Goal: Navigation & Orientation: Find specific page/section

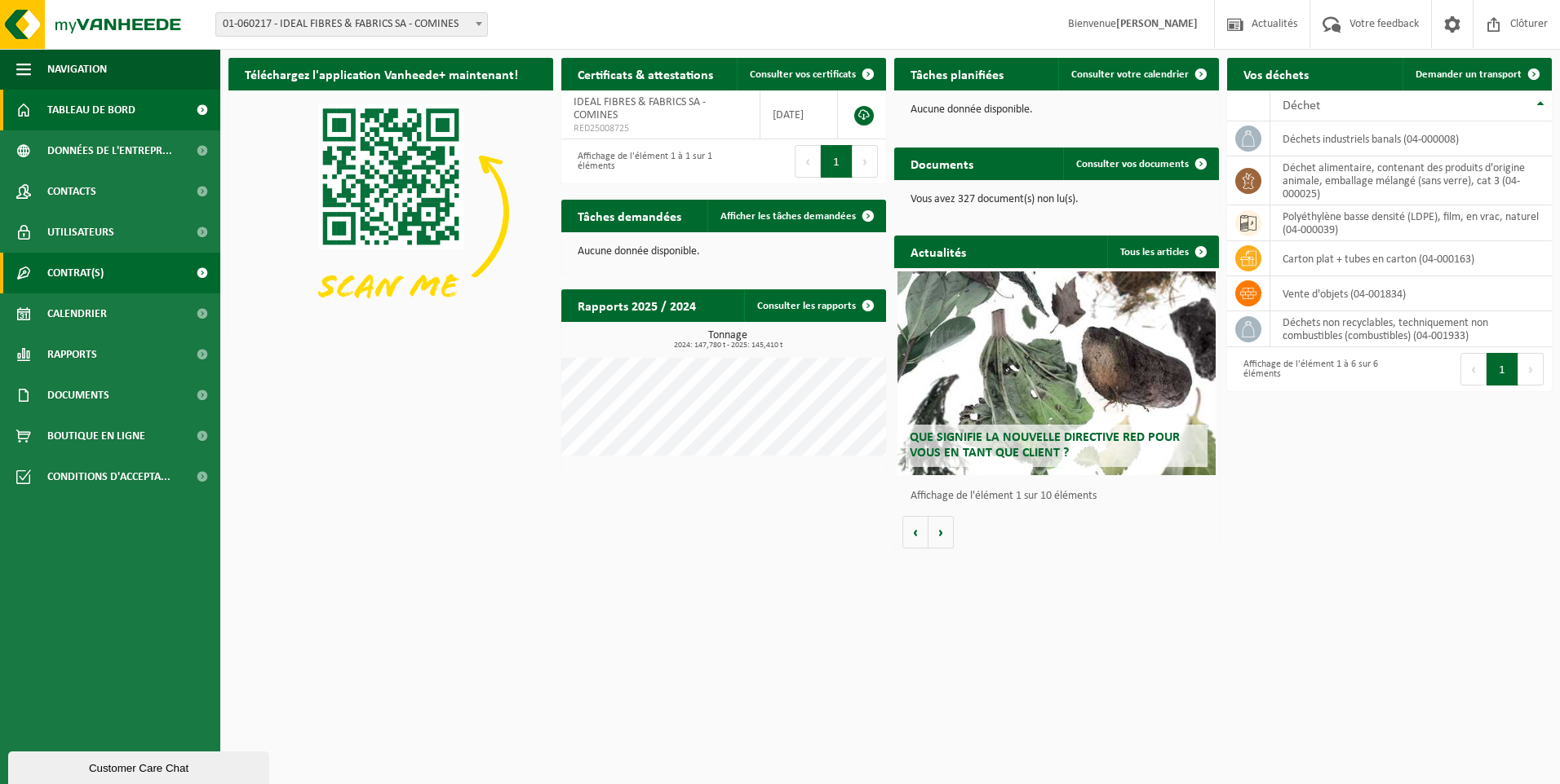
click at [91, 263] on span "Contrat(s)" at bounding box center [75, 274] width 57 height 41
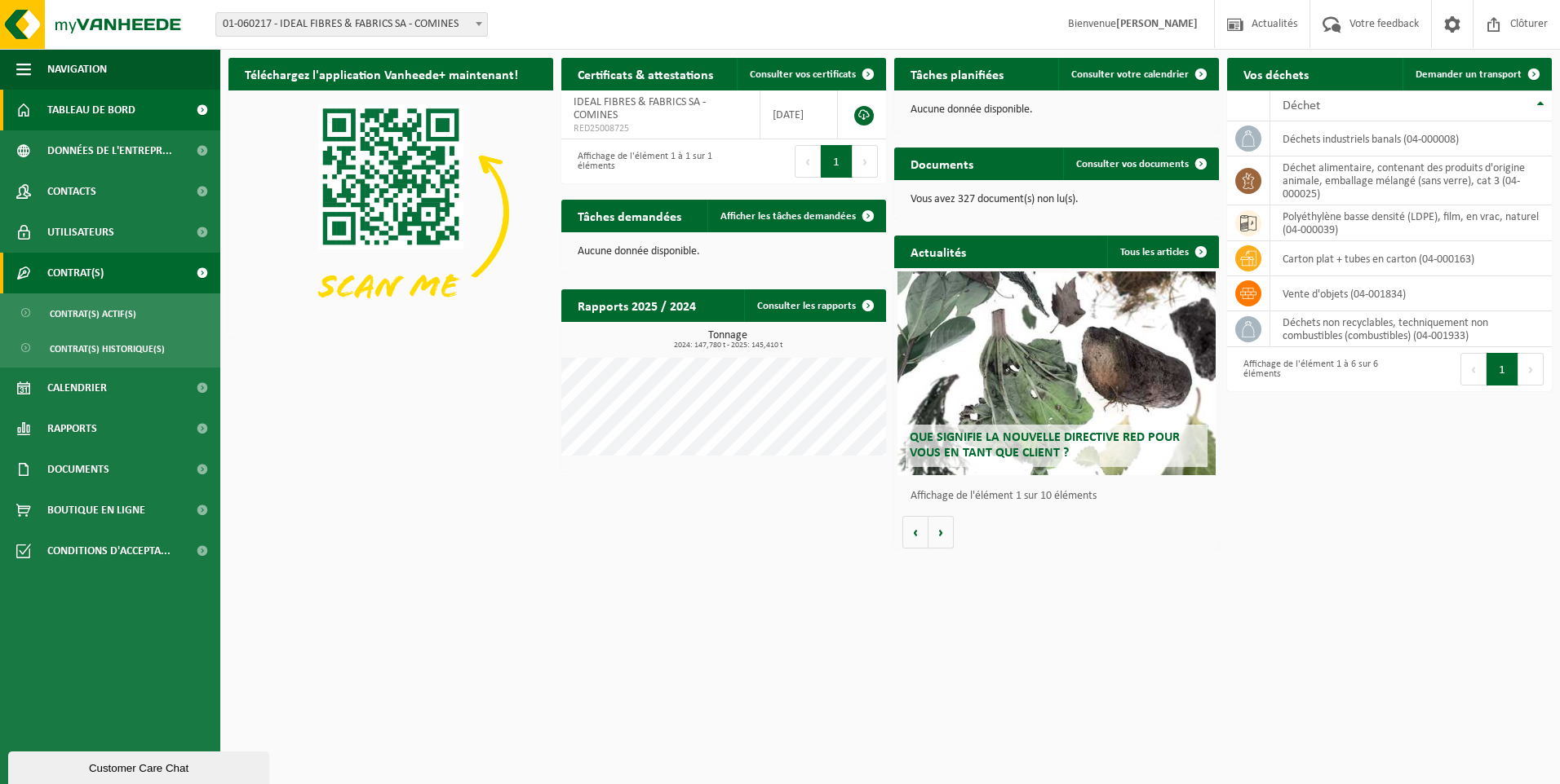
click at [91, 266] on span "Contrat(s)" at bounding box center [75, 274] width 57 height 41
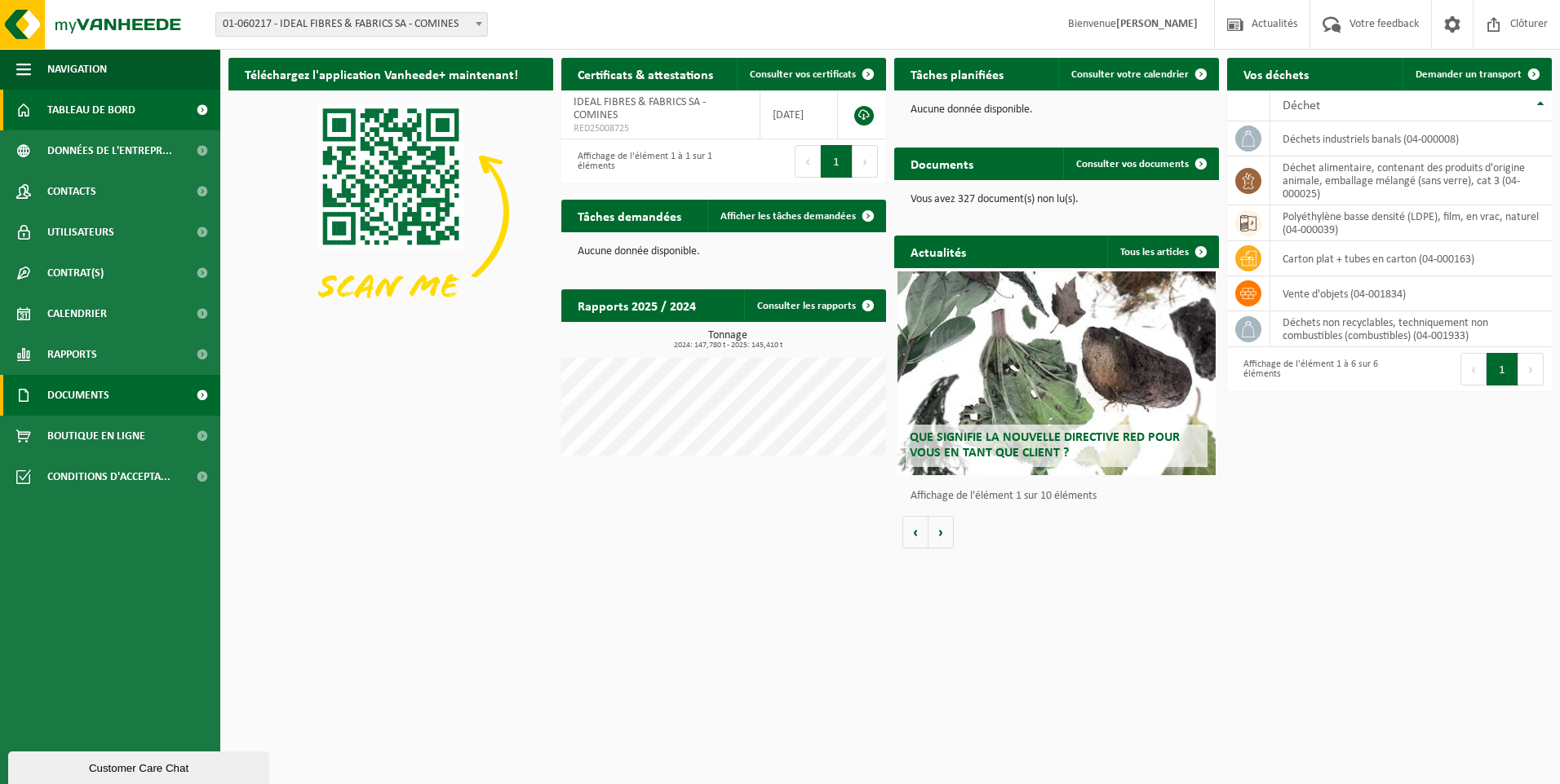
click at [94, 395] on span "Documents" at bounding box center [77, 396] width 62 height 41
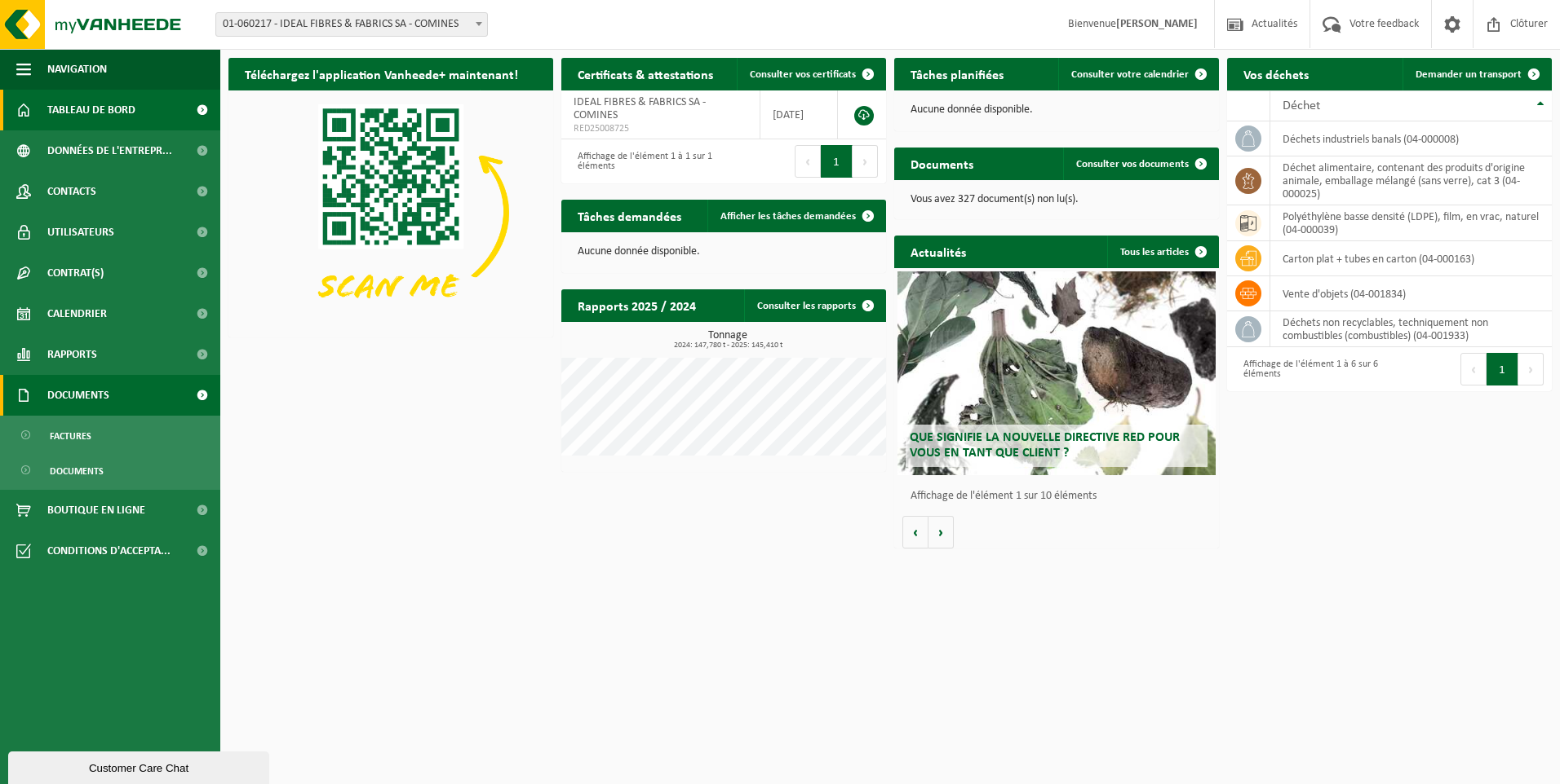
click at [96, 398] on span "Documents" at bounding box center [77, 396] width 62 height 41
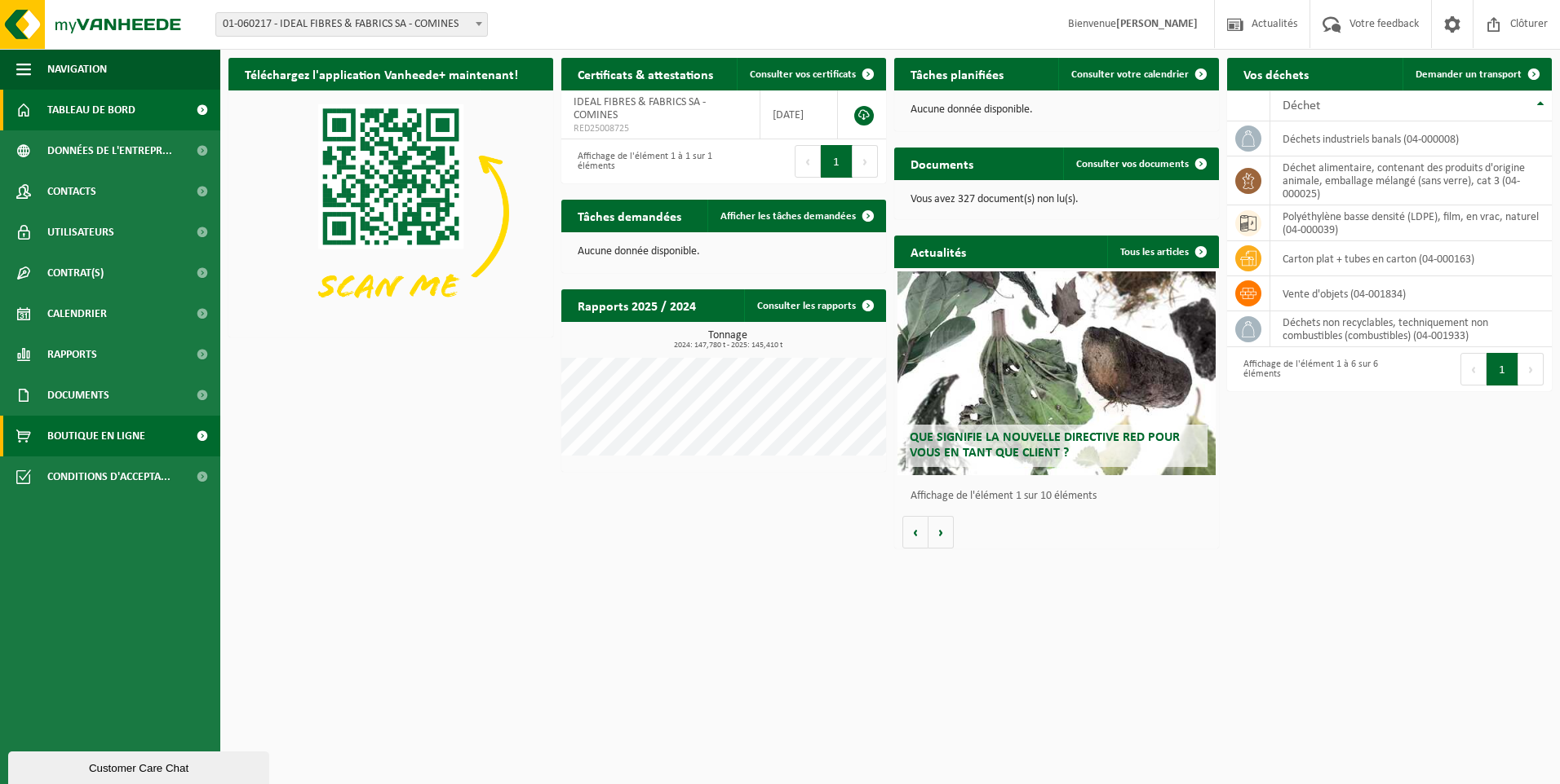
click at [101, 440] on span "Boutique en ligne" at bounding box center [96, 436] width 98 height 41
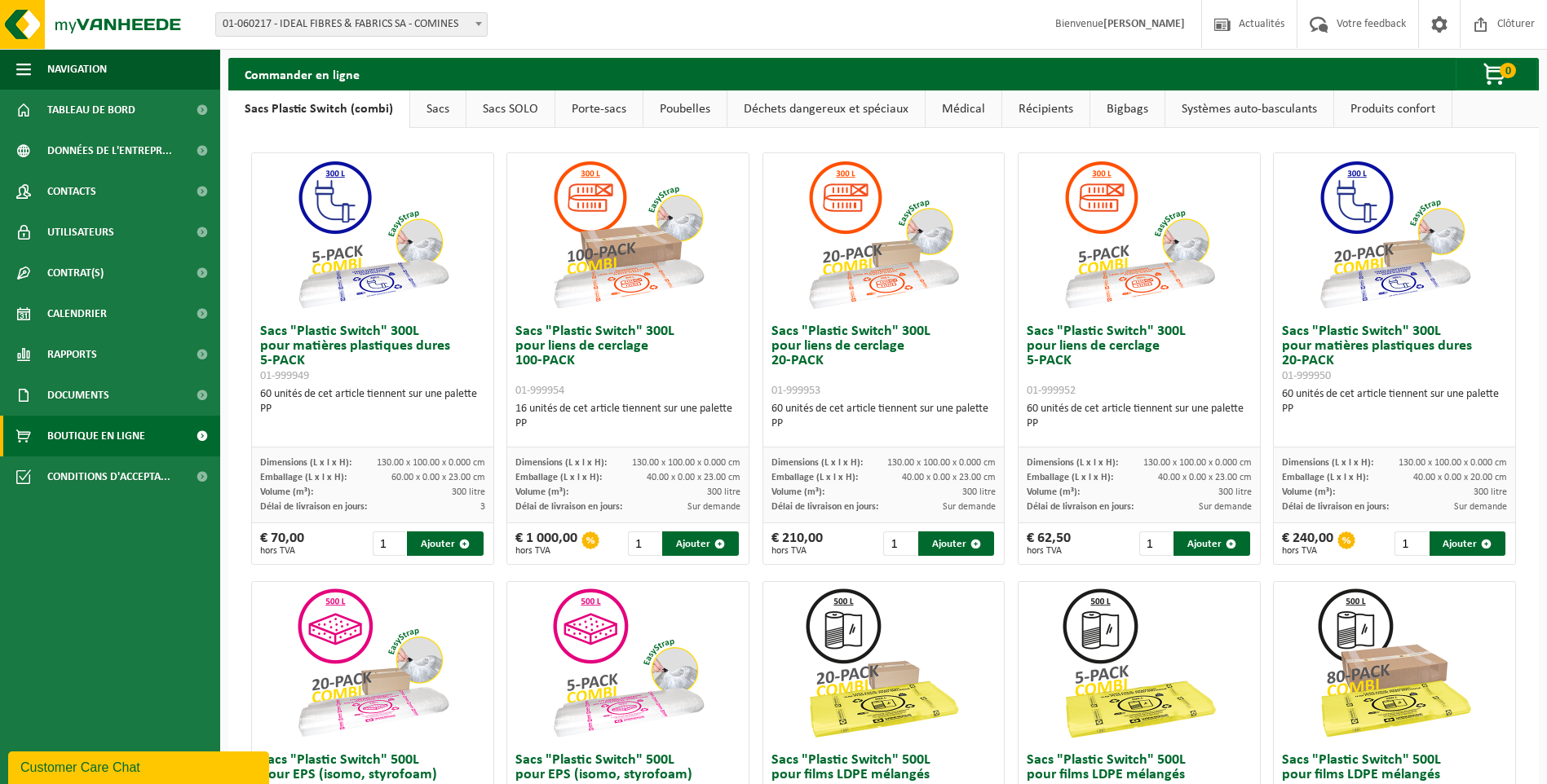
click at [671, 115] on link "Poubelles" at bounding box center [685, 109] width 83 height 37
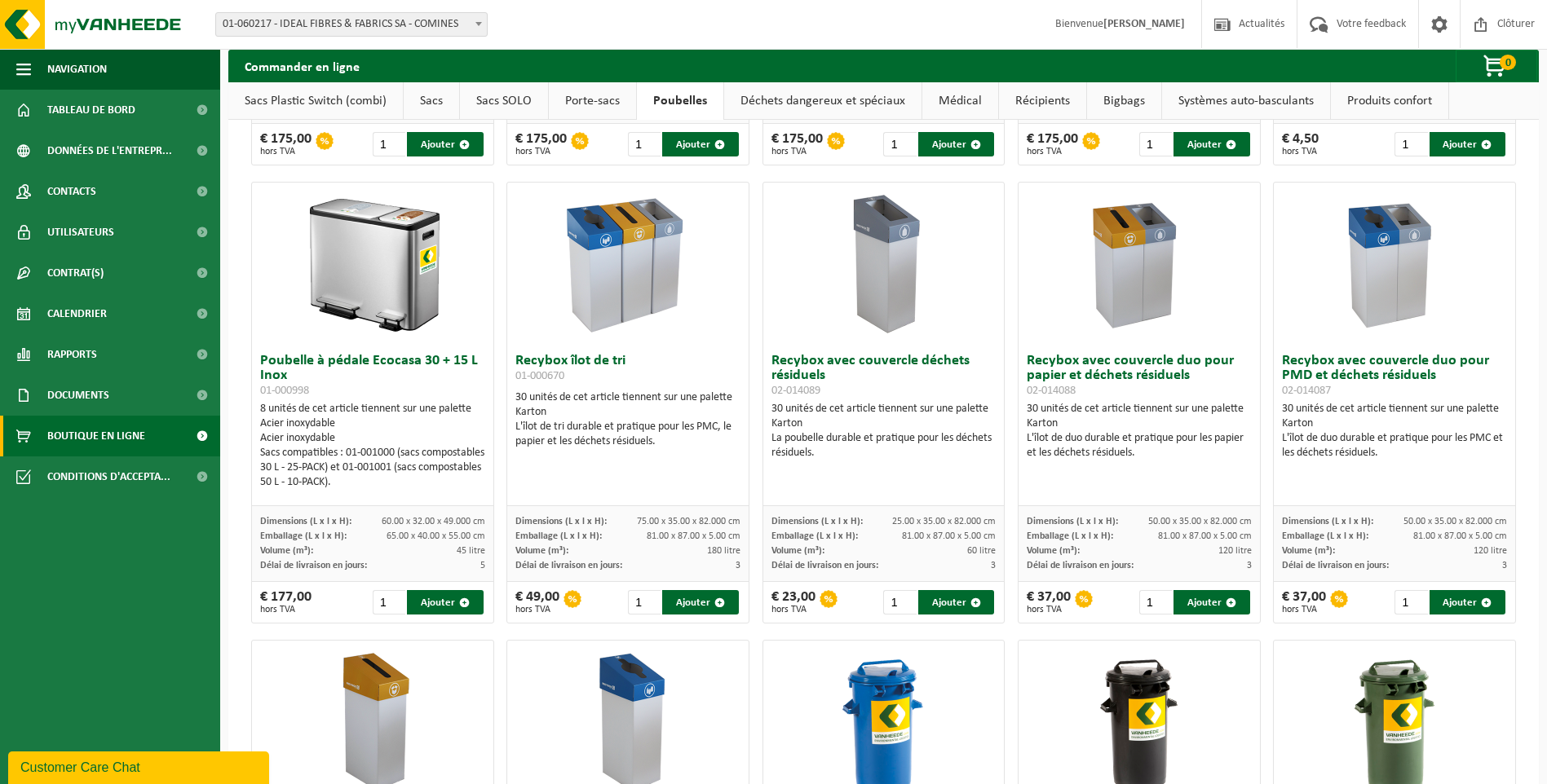
scroll to position [327, 0]
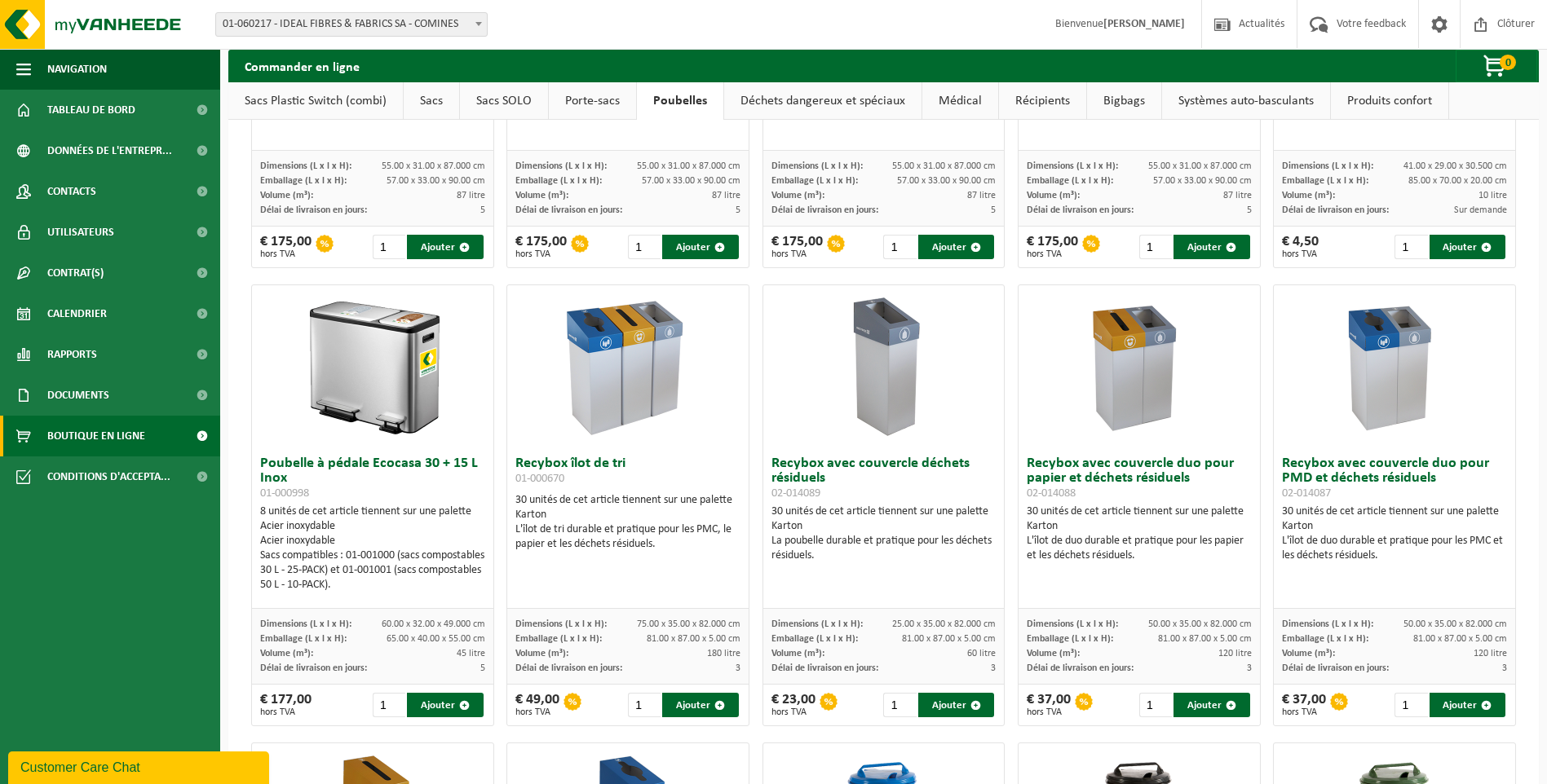
click at [797, 420] on div at bounding box center [884, 367] width 242 height 163
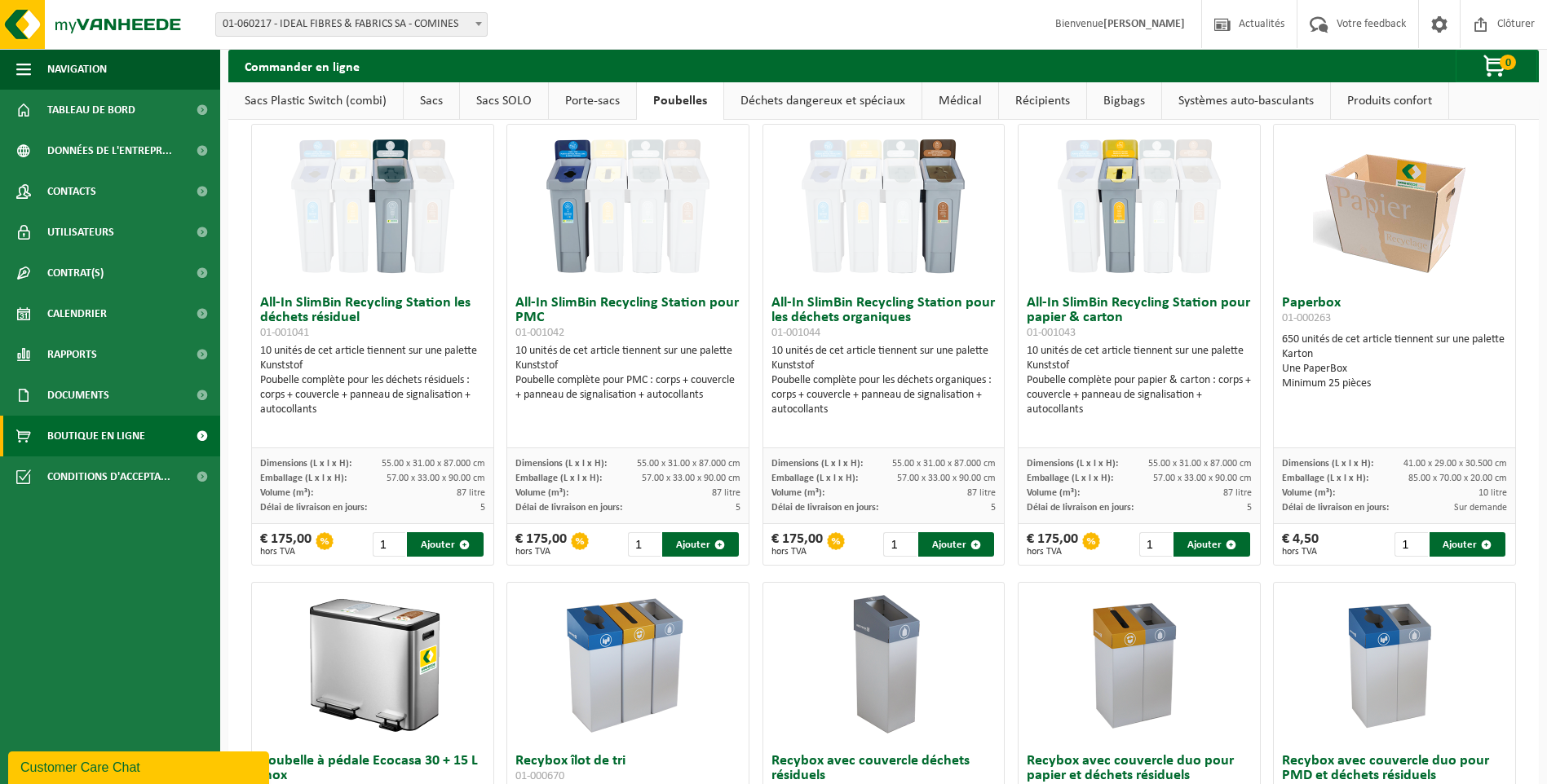
scroll to position [0, 0]
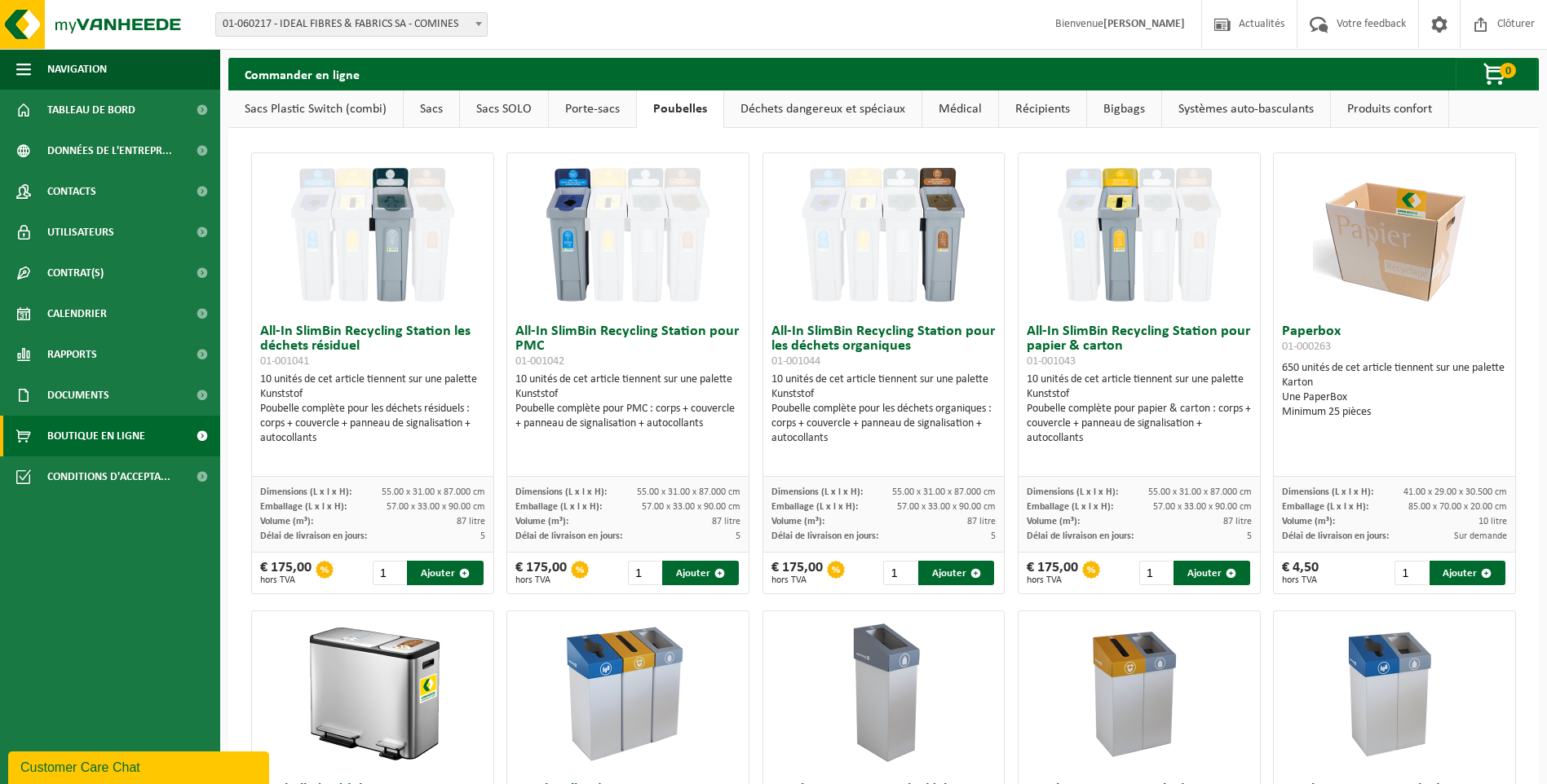
click at [889, 101] on link "Déchets dangereux et spéciaux" at bounding box center [823, 109] width 198 height 37
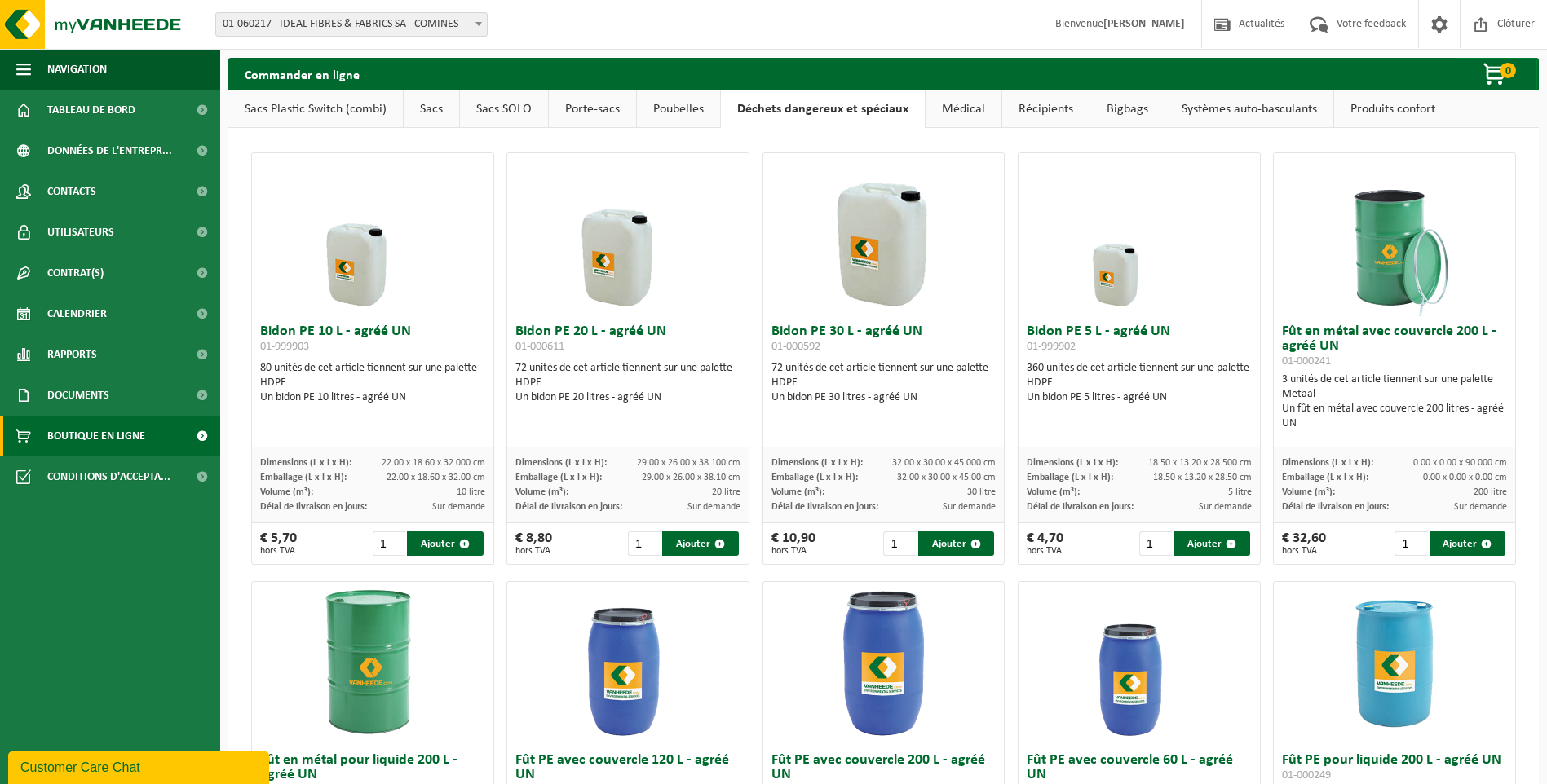
click at [954, 117] on link "Médical" at bounding box center [964, 109] width 76 height 37
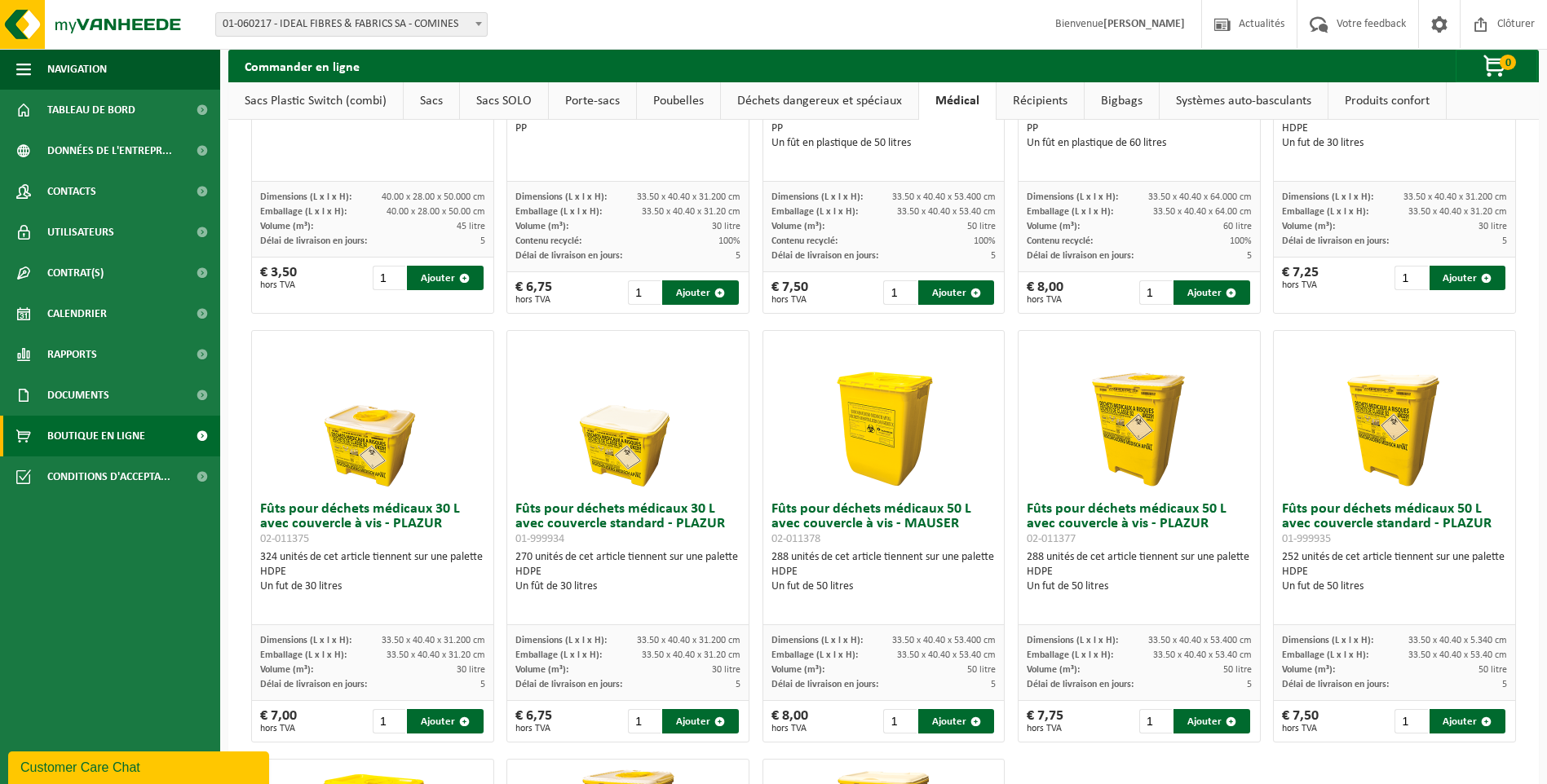
scroll to position [123, 0]
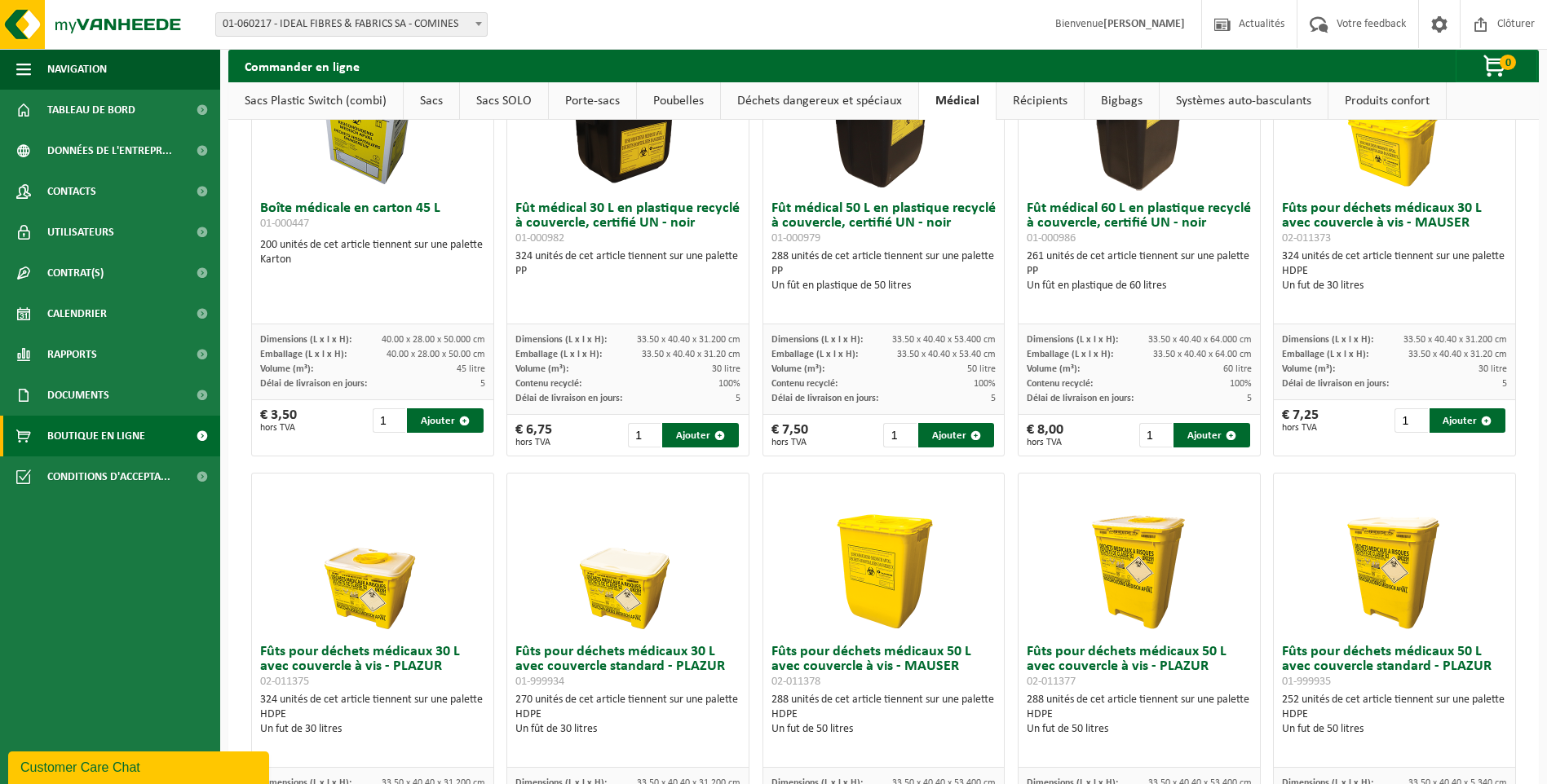
click at [1039, 94] on link "Récipients" at bounding box center [1039, 101] width 87 height 37
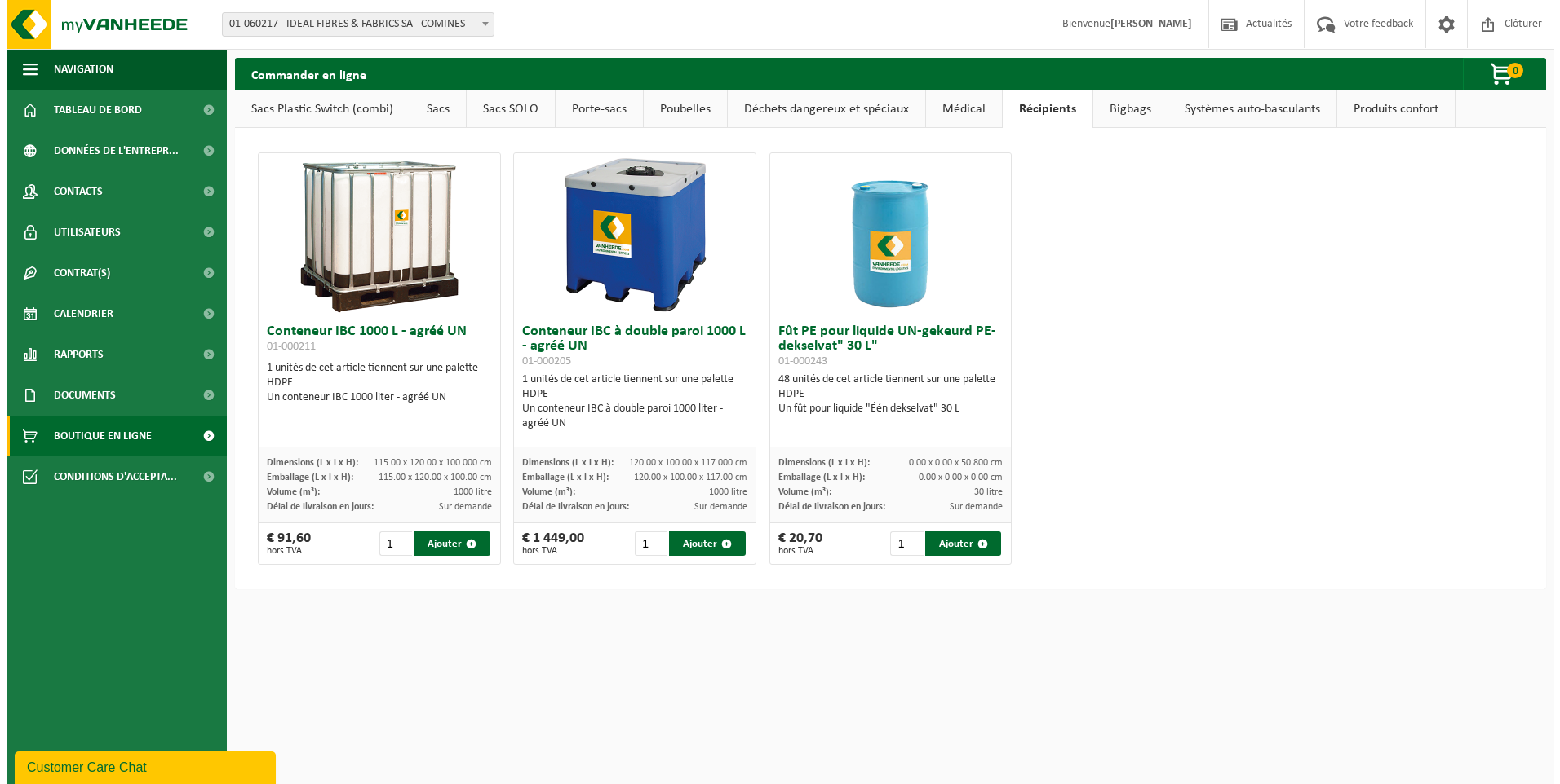
scroll to position [0, 0]
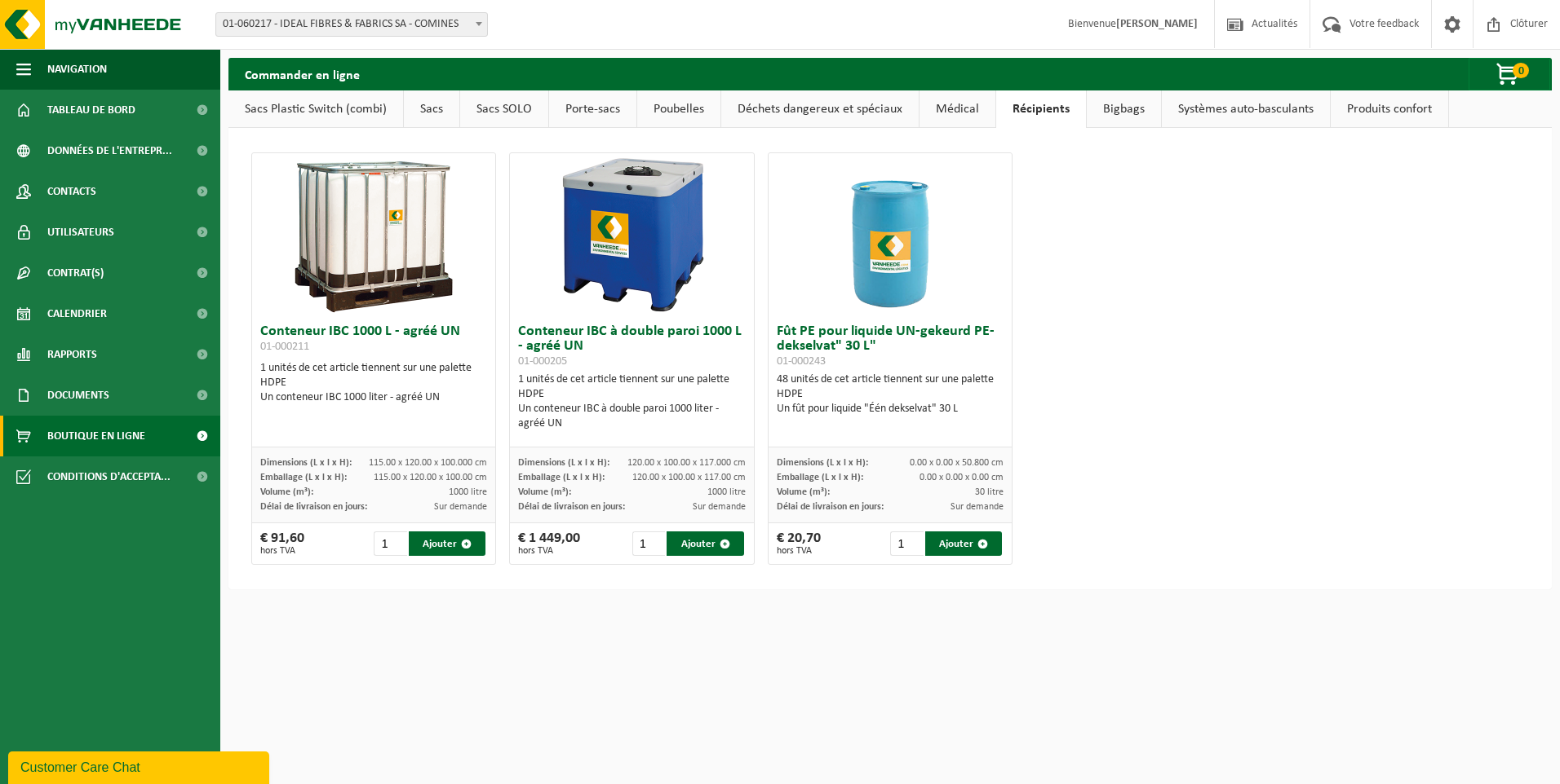
click at [1103, 115] on link "Bigbags" at bounding box center [1124, 109] width 74 height 37
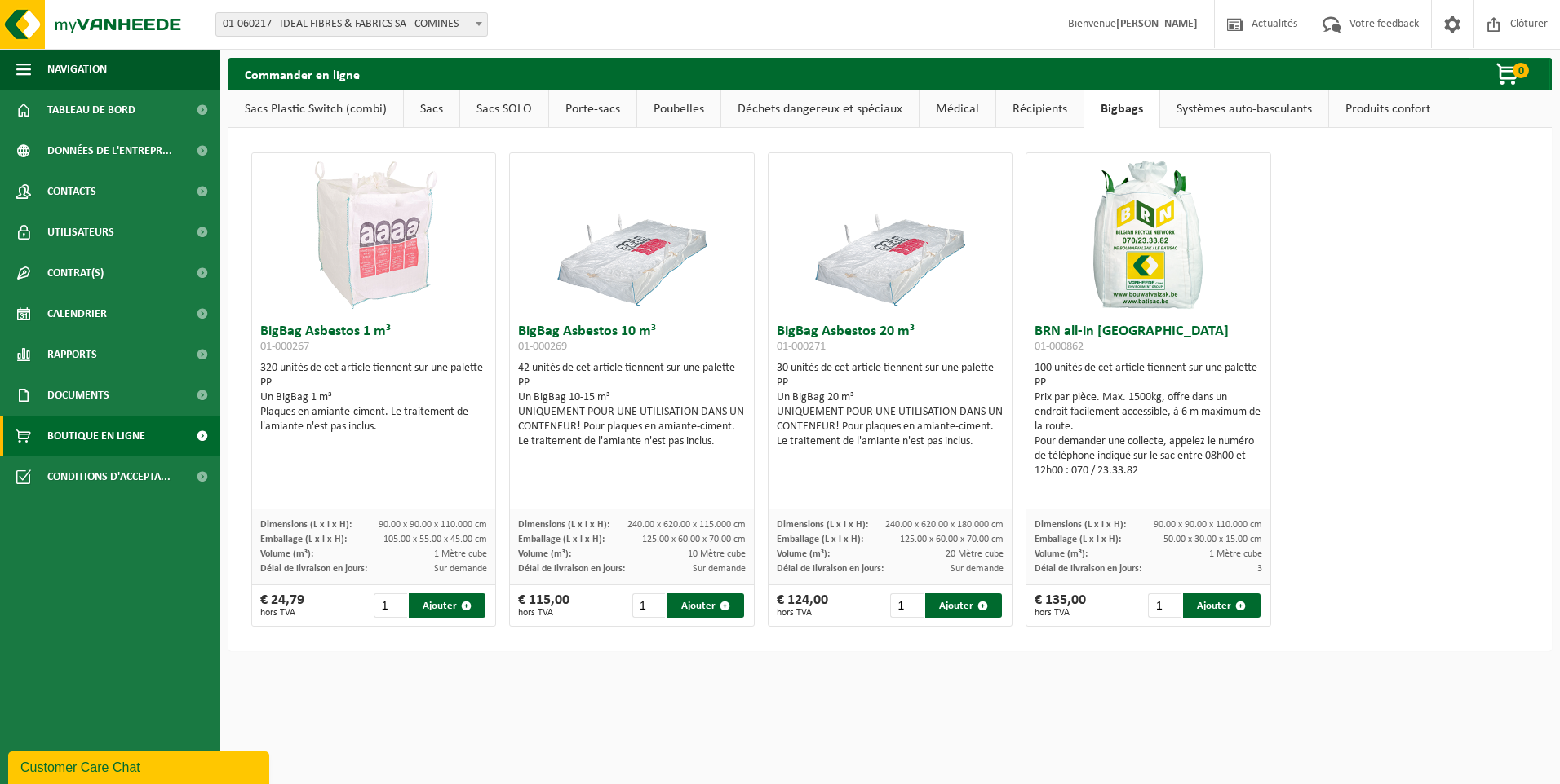
click at [1231, 111] on link "Systèmes auto-basculants" at bounding box center [1244, 109] width 168 height 37
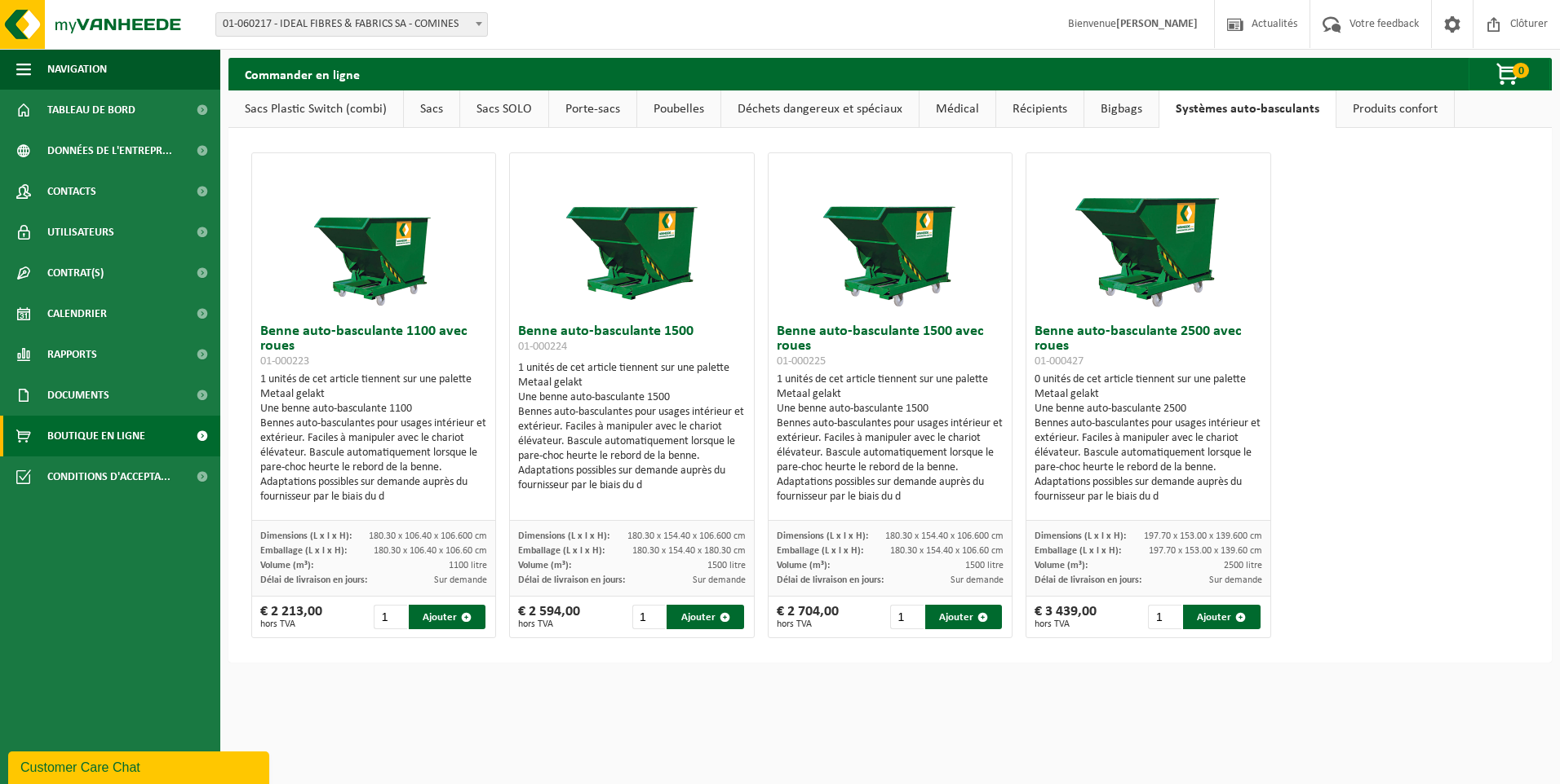
click at [1349, 105] on link "Produits confort" at bounding box center [1395, 109] width 117 height 37
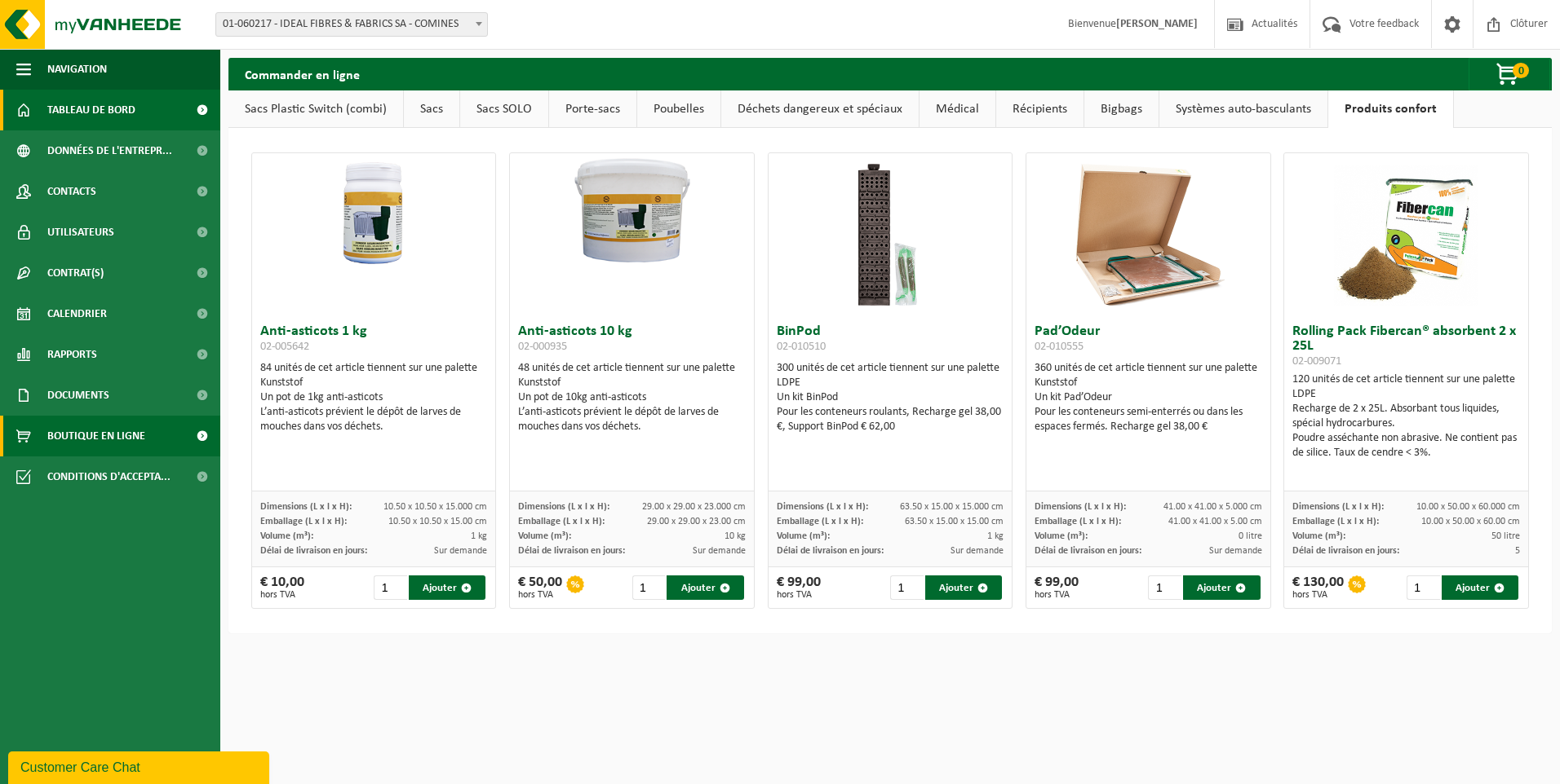
click at [93, 121] on span "Tableau de bord" at bounding box center [91, 110] width 88 height 41
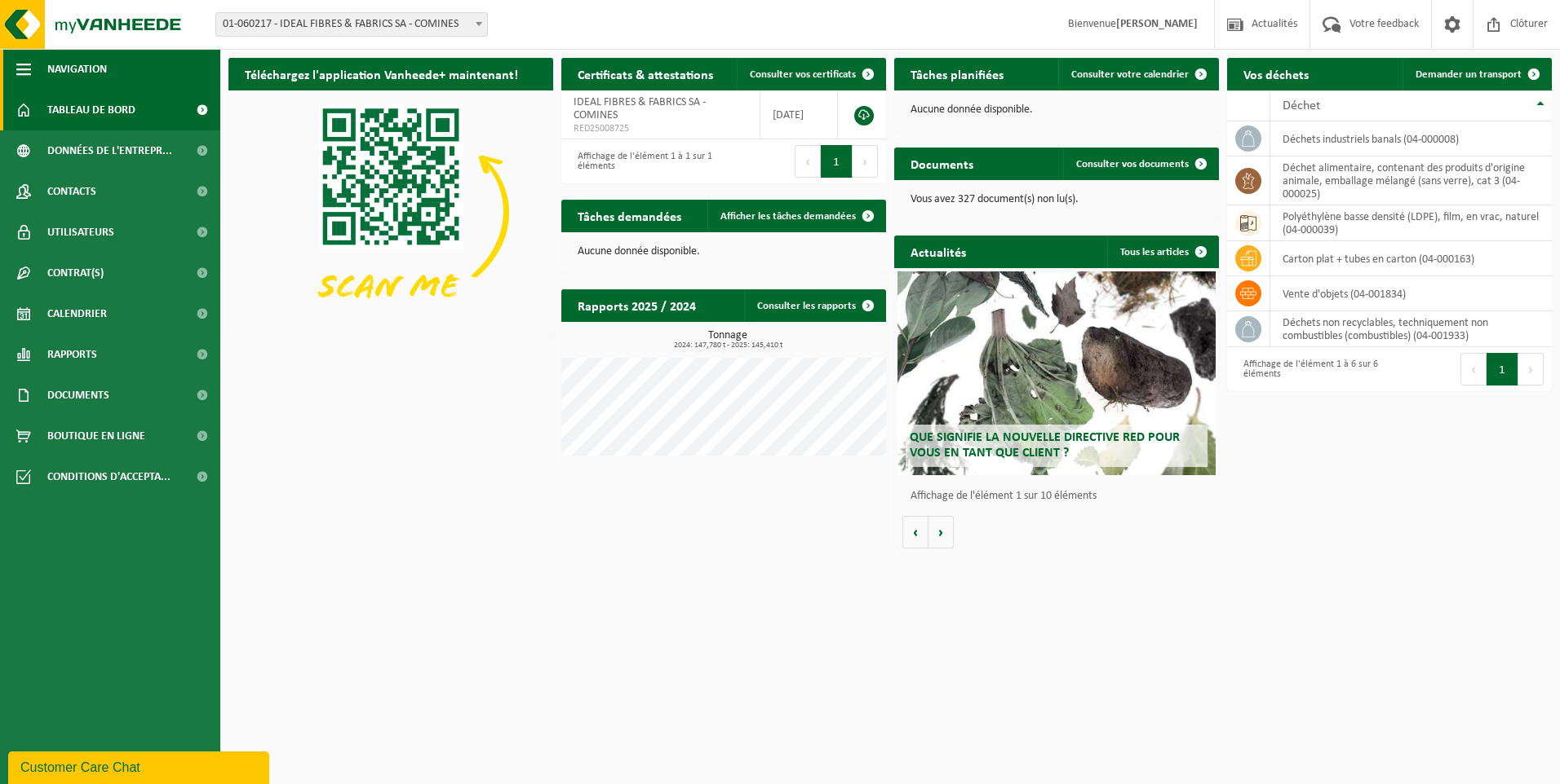
click at [84, 78] on span "Navigation" at bounding box center [76, 69] width 60 height 41
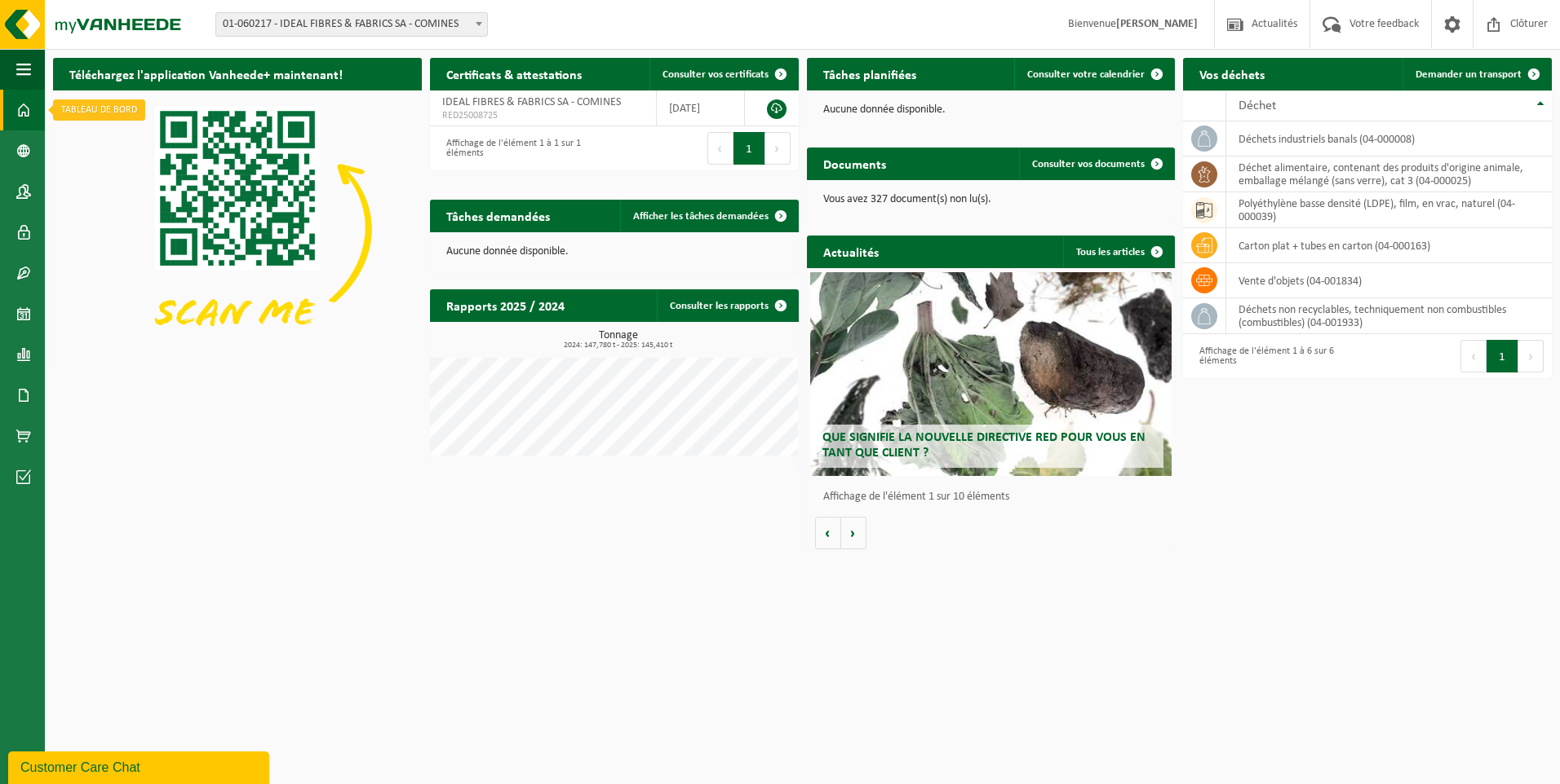
click at [22, 110] on span at bounding box center [23, 110] width 15 height 41
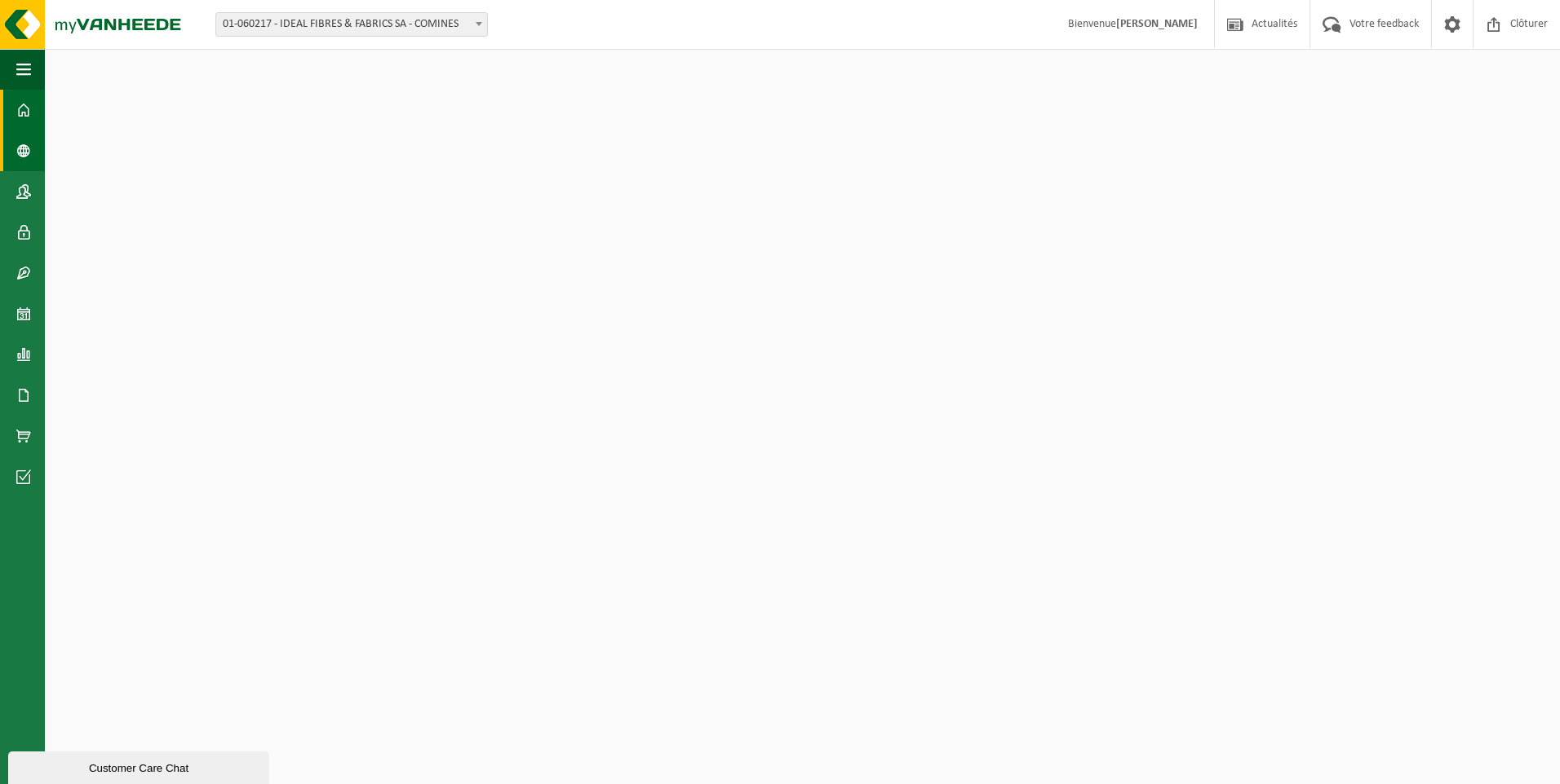
click at [27, 148] on span at bounding box center [23, 151] width 15 height 41
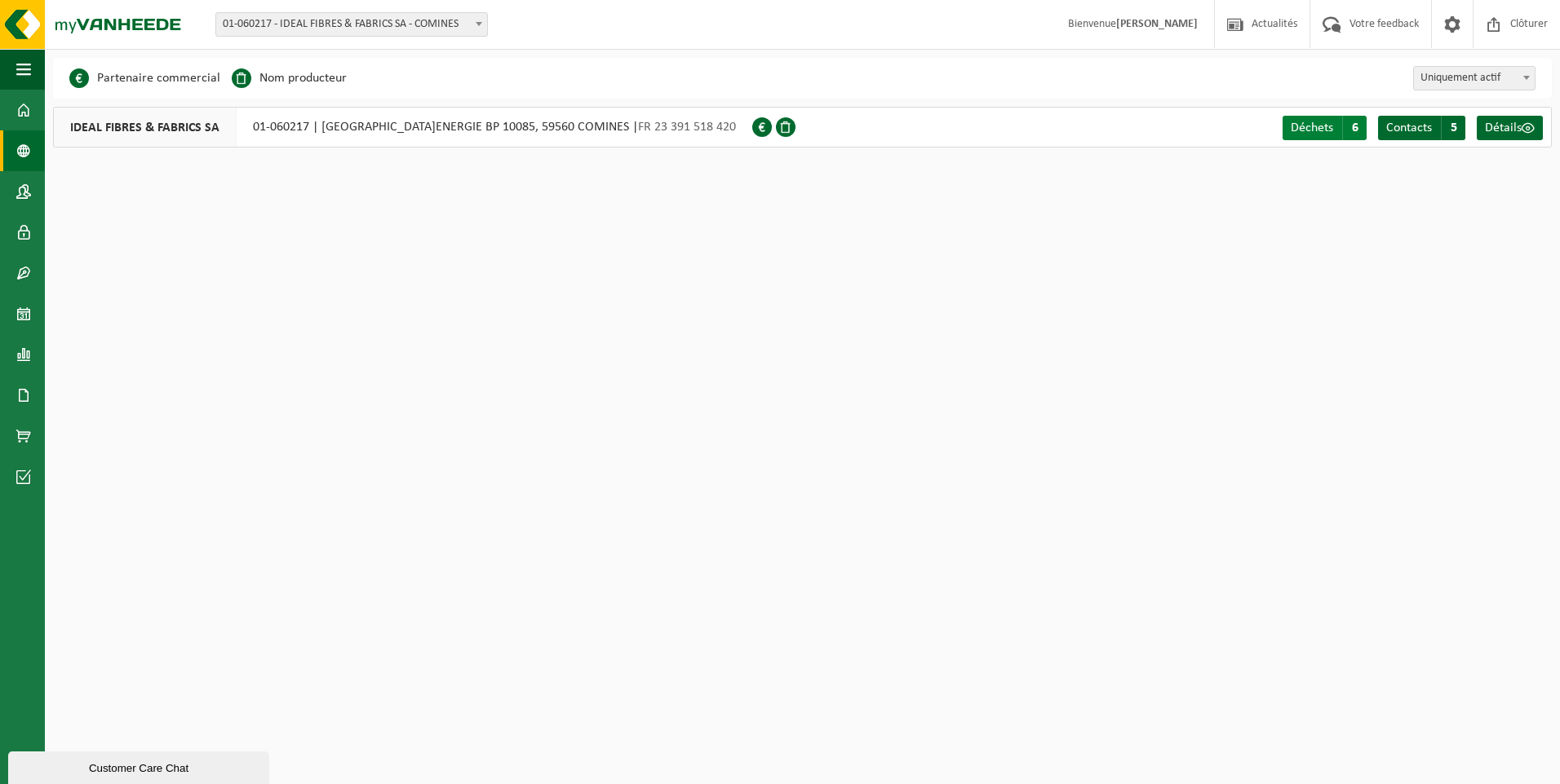
click at [1301, 123] on span "Déchets" at bounding box center [1311, 127] width 42 height 13
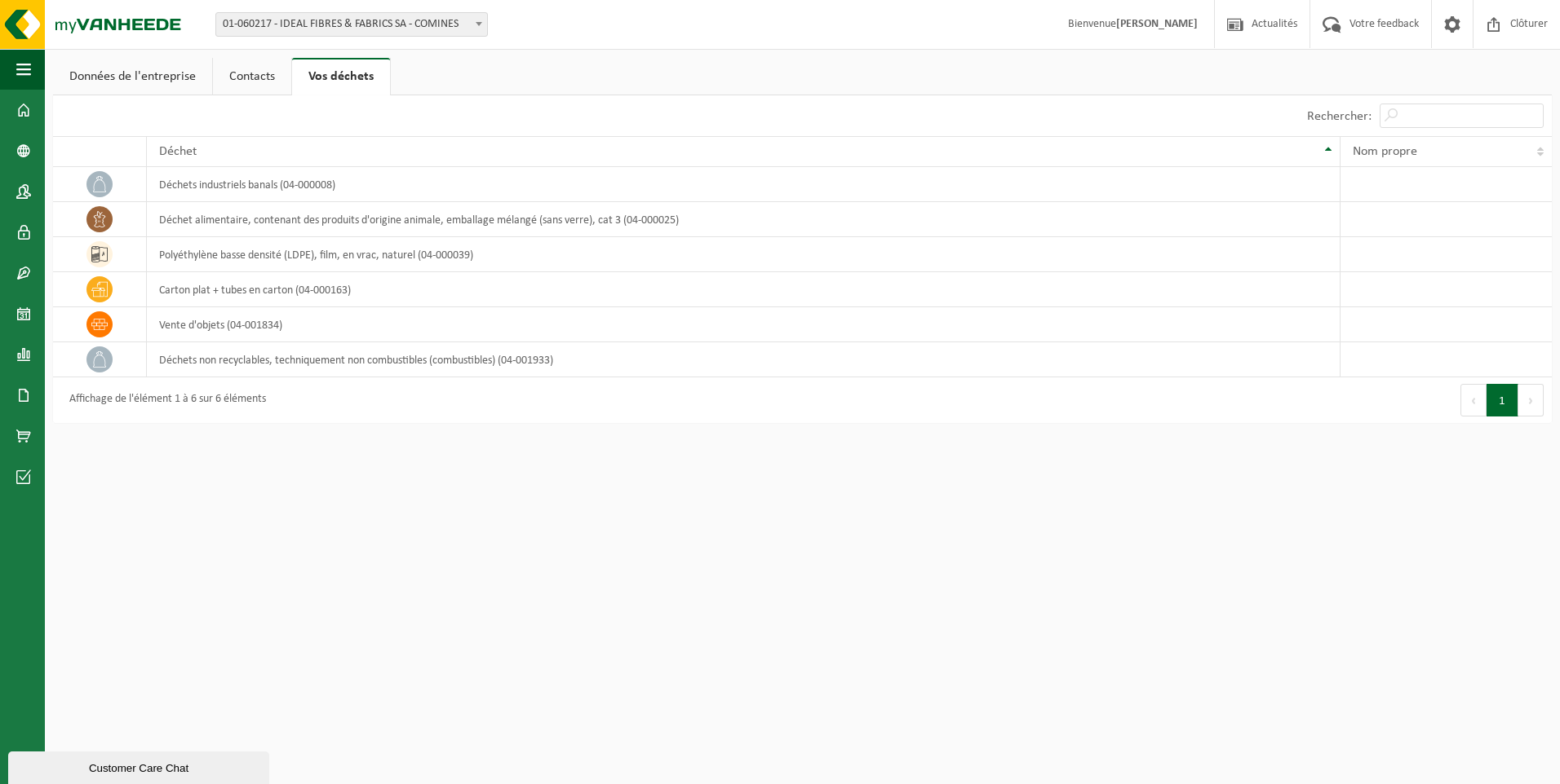
click at [244, 72] on link "Contacts" at bounding box center [252, 76] width 78 height 37
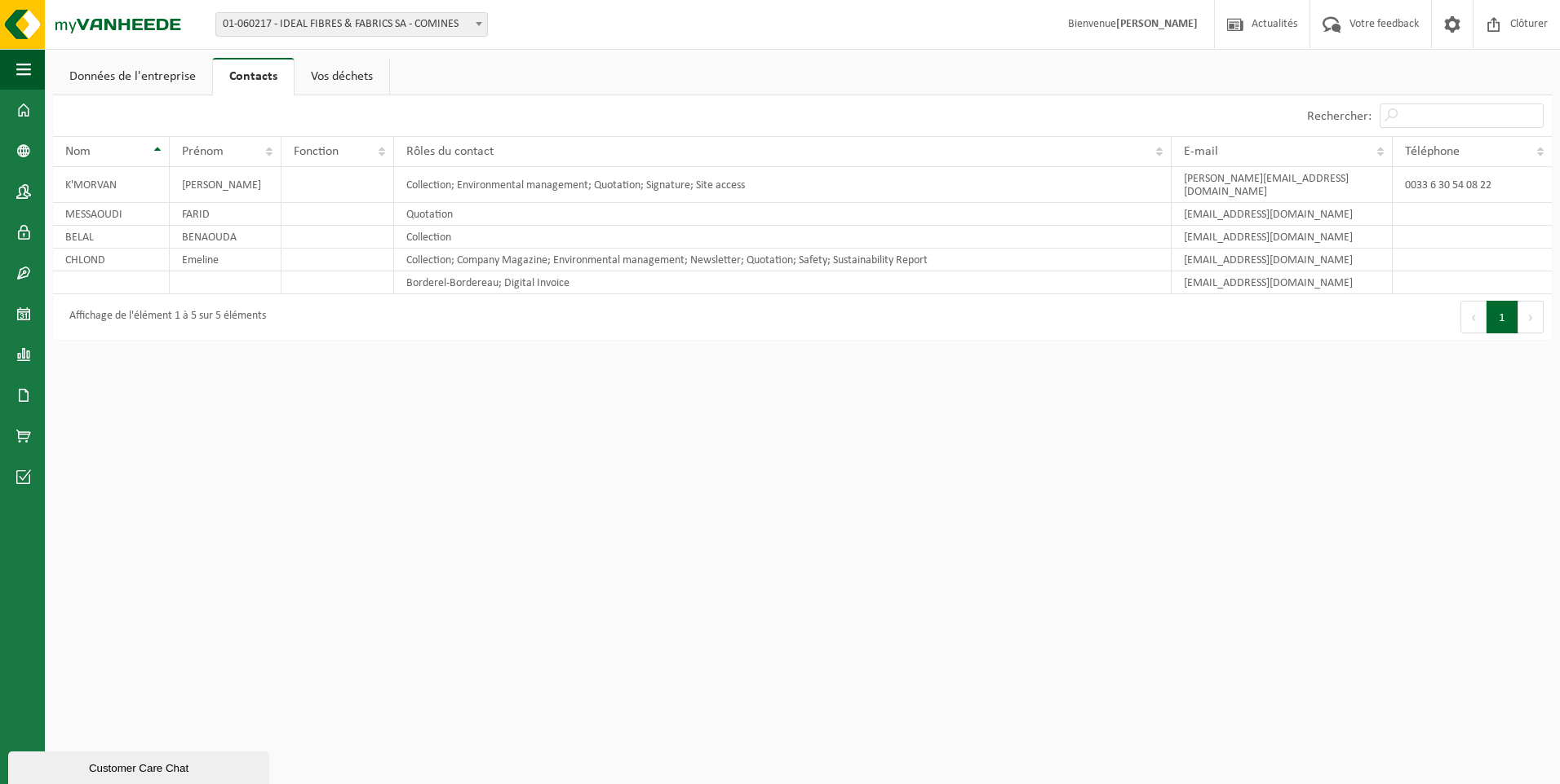
click at [162, 77] on link "Données de l'entreprise" at bounding box center [132, 76] width 159 height 37
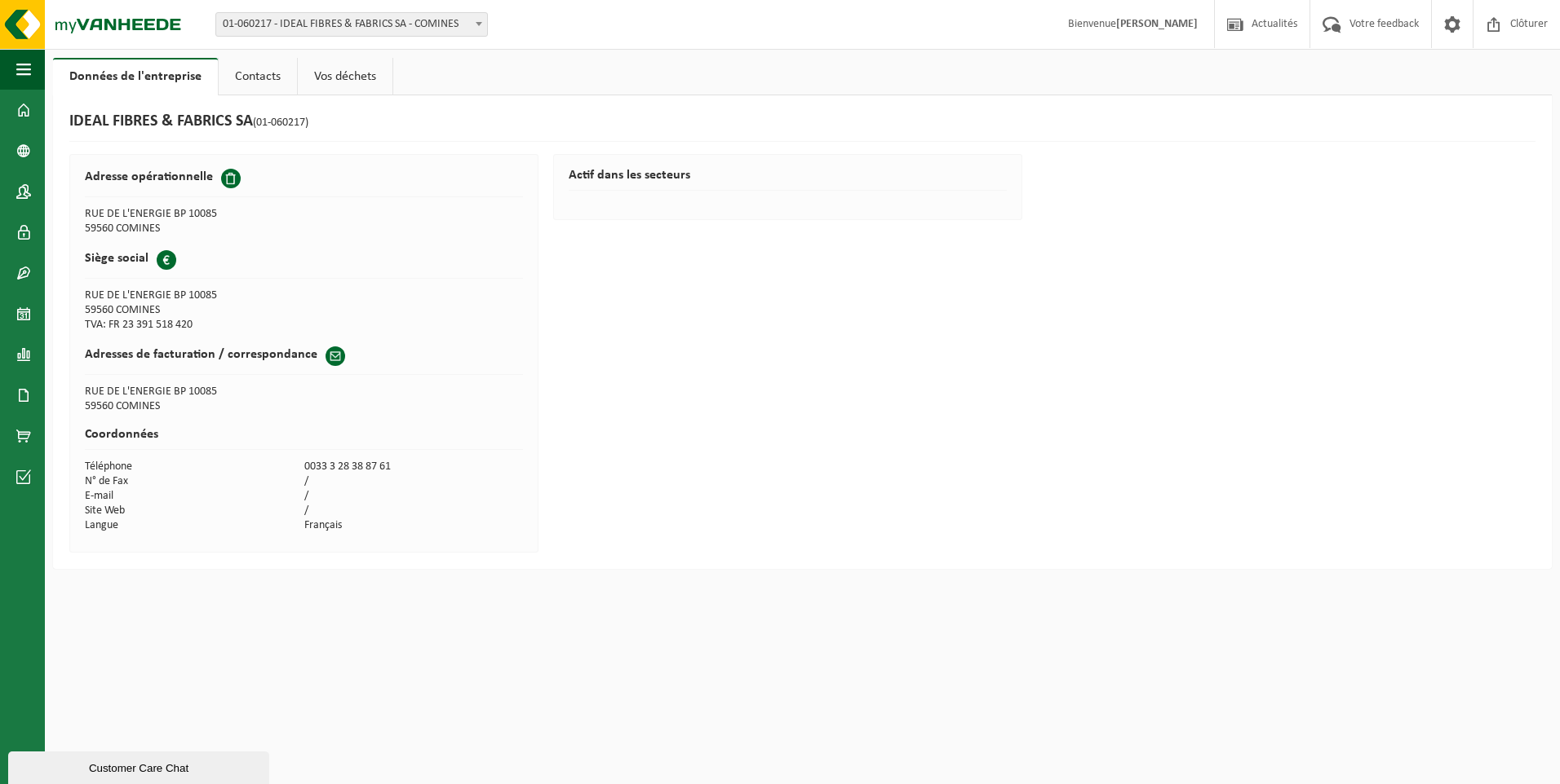
click at [328, 76] on link "Vos déchets" at bounding box center [344, 76] width 95 height 37
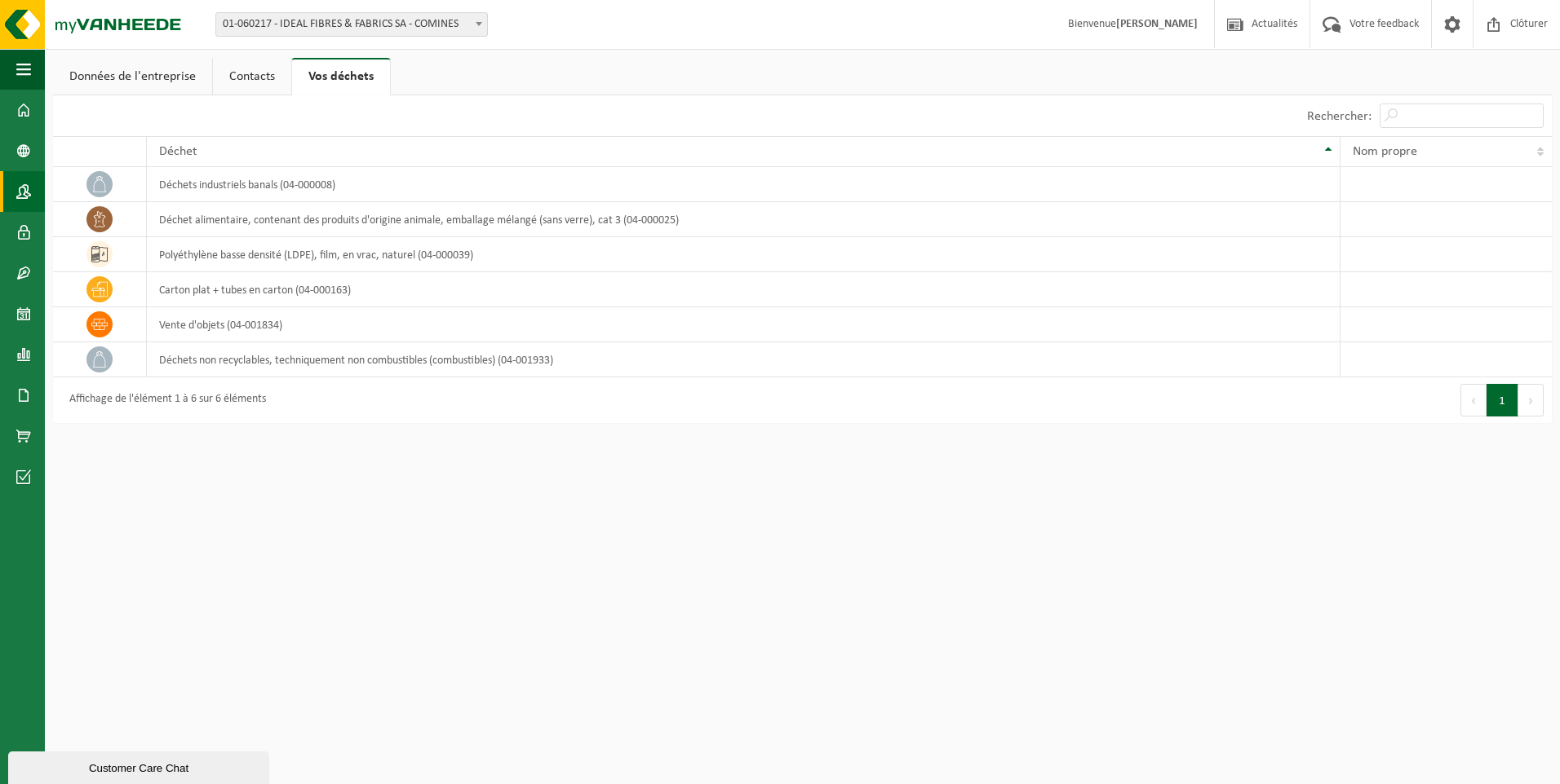
click at [31, 184] on link "Contacts" at bounding box center [22, 192] width 45 height 41
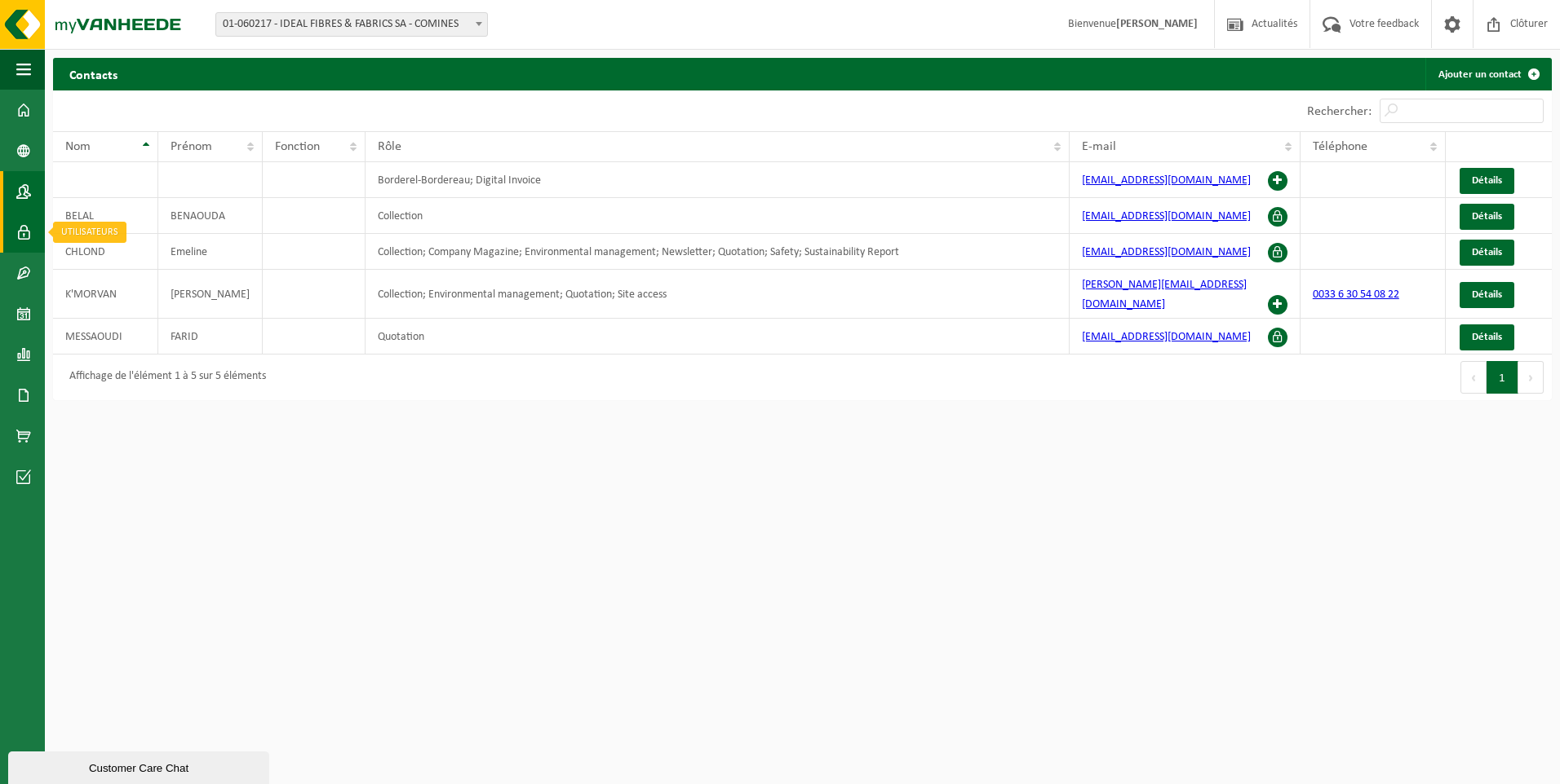
click at [23, 219] on span at bounding box center [23, 233] width 15 height 41
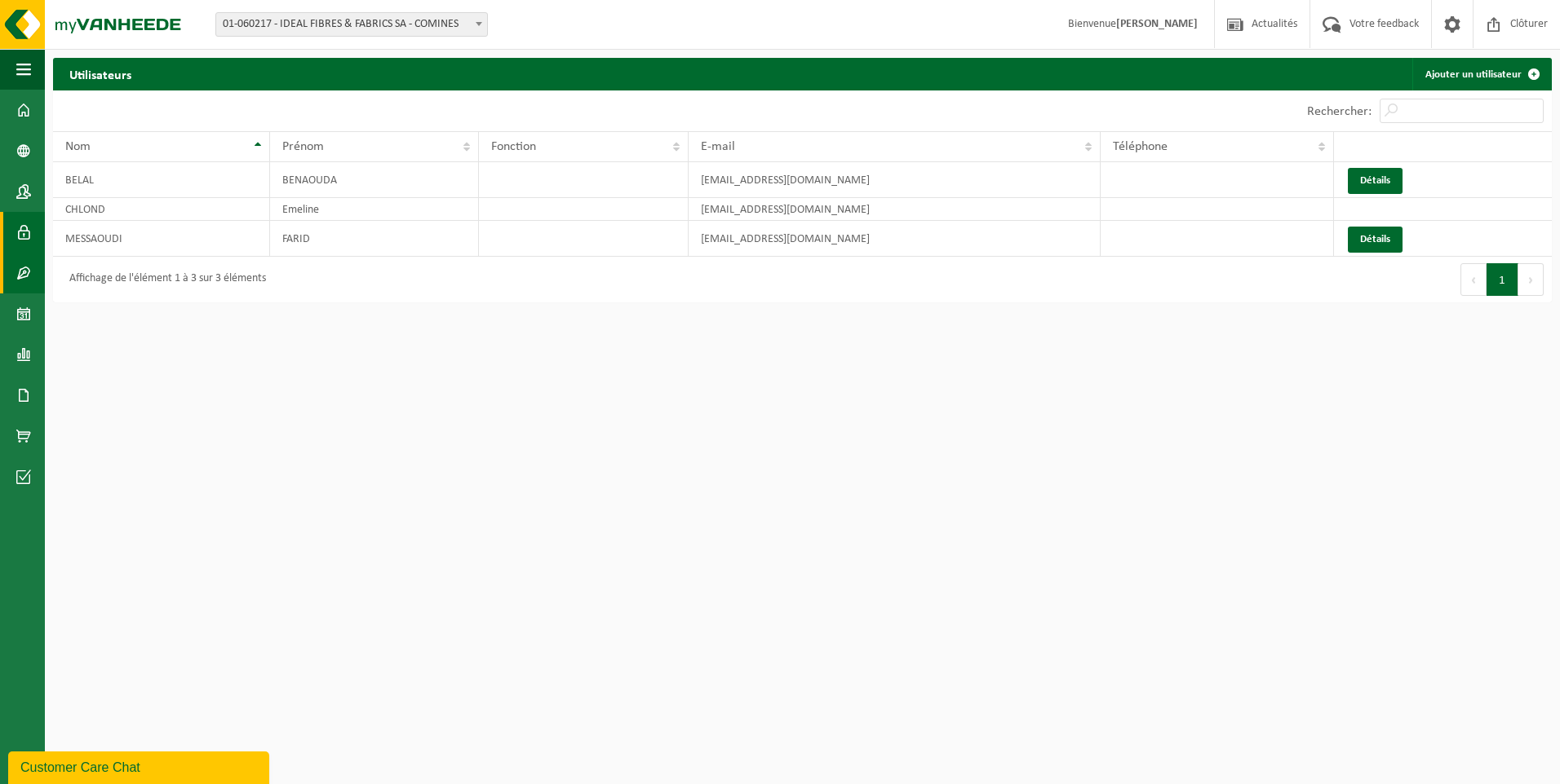
click at [21, 258] on span at bounding box center [23, 274] width 15 height 41
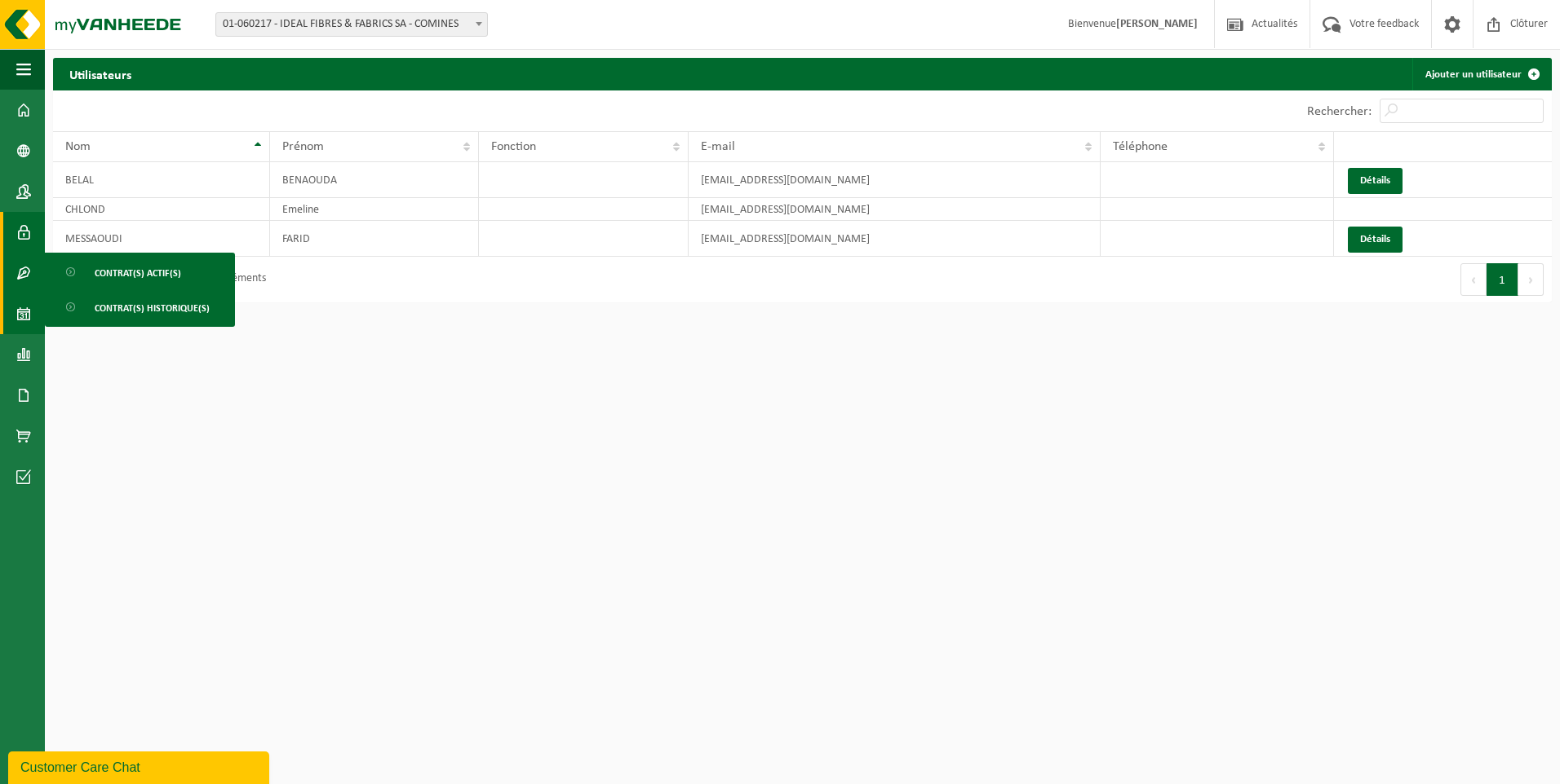
click at [16, 307] on link "Calendrier" at bounding box center [22, 314] width 45 height 41
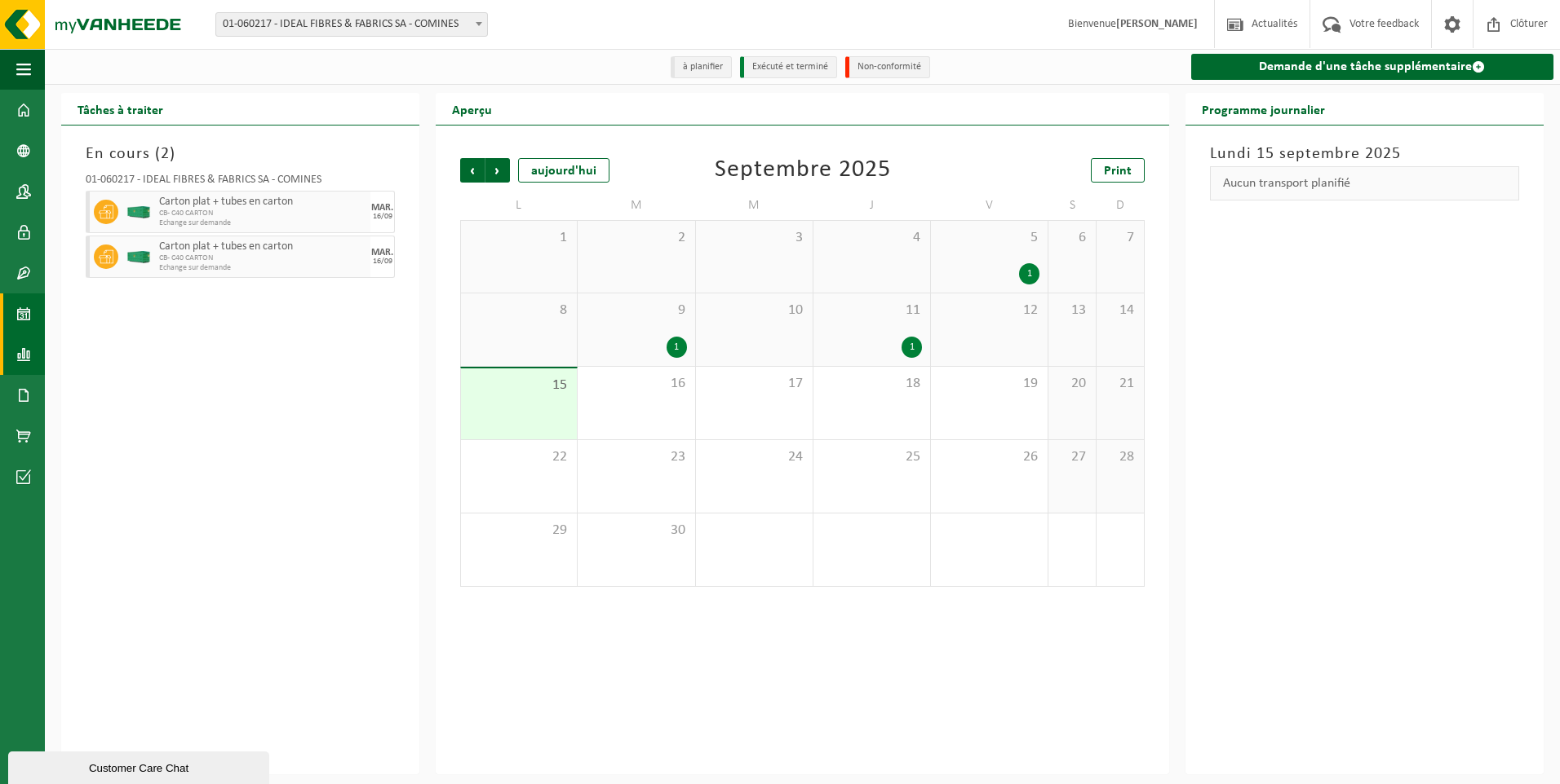
click at [20, 351] on span at bounding box center [23, 355] width 15 height 41
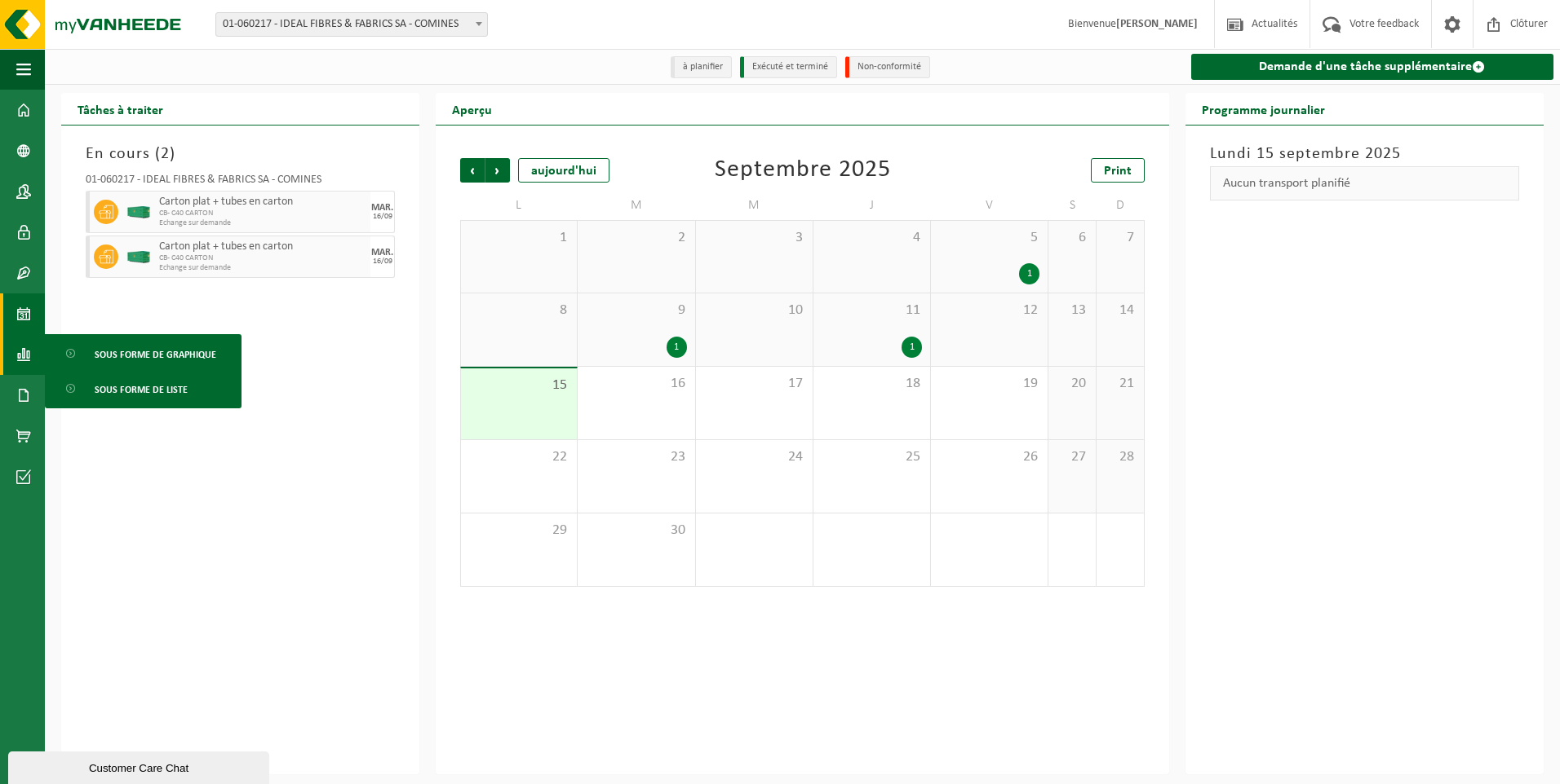
click at [20, 351] on span at bounding box center [23, 355] width 15 height 41
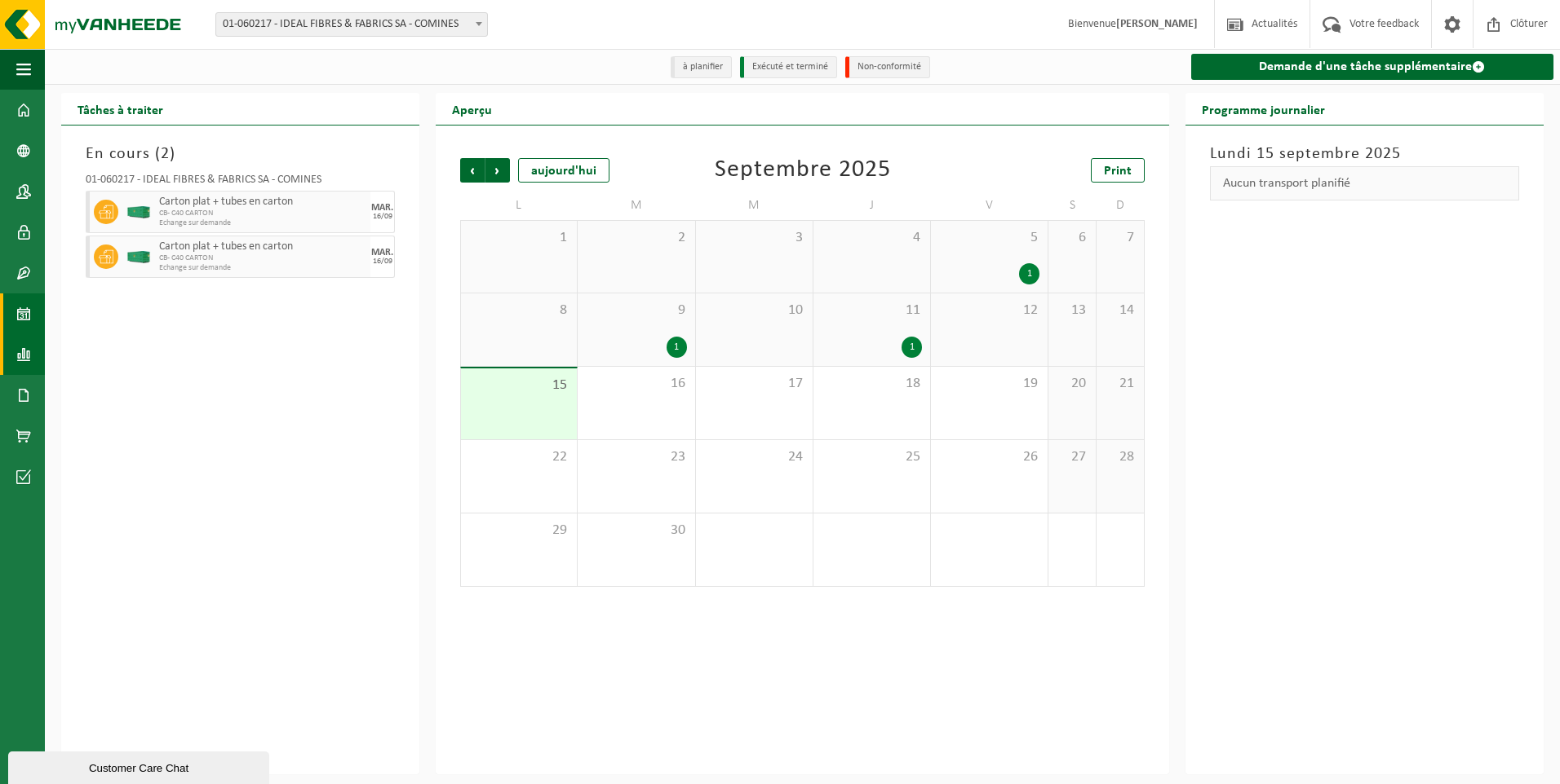
click at [20, 351] on span at bounding box center [23, 355] width 15 height 41
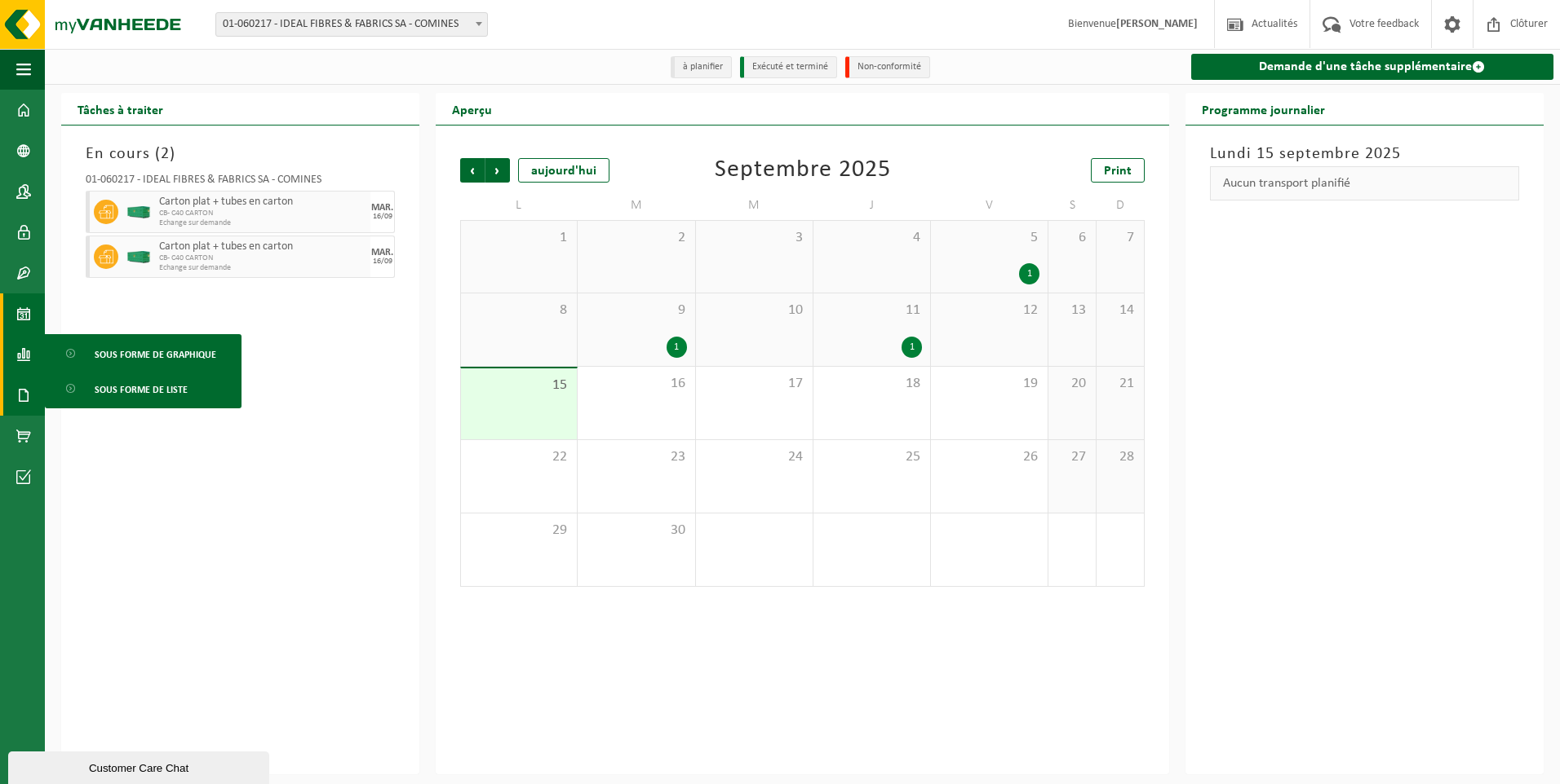
click at [31, 392] on link "Documents" at bounding box center [22, 396] width 45 height 41
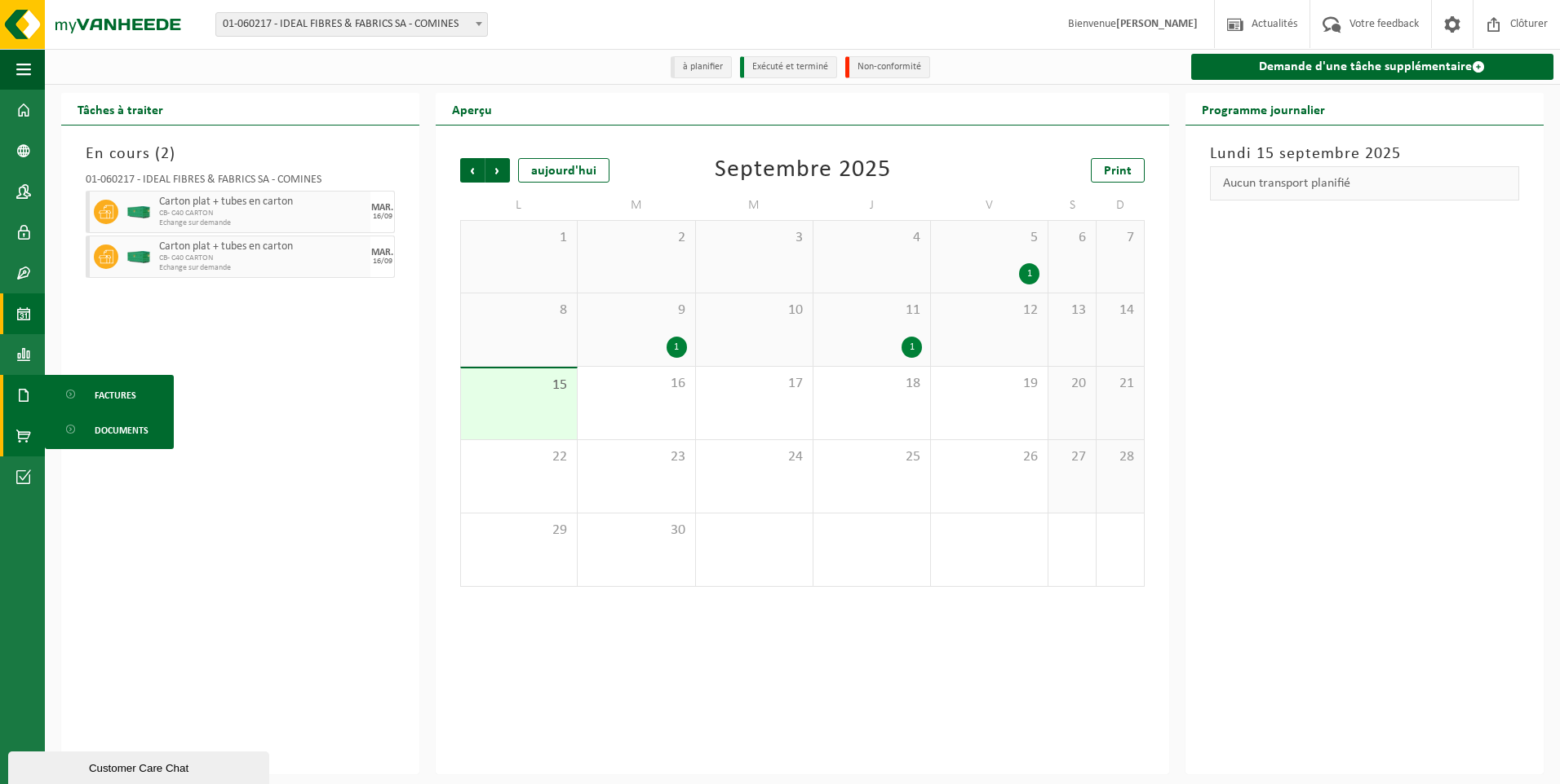
click at [16, 438] on link "Boutique en ligne" at bounding box center [22, 436] width 45 height 41
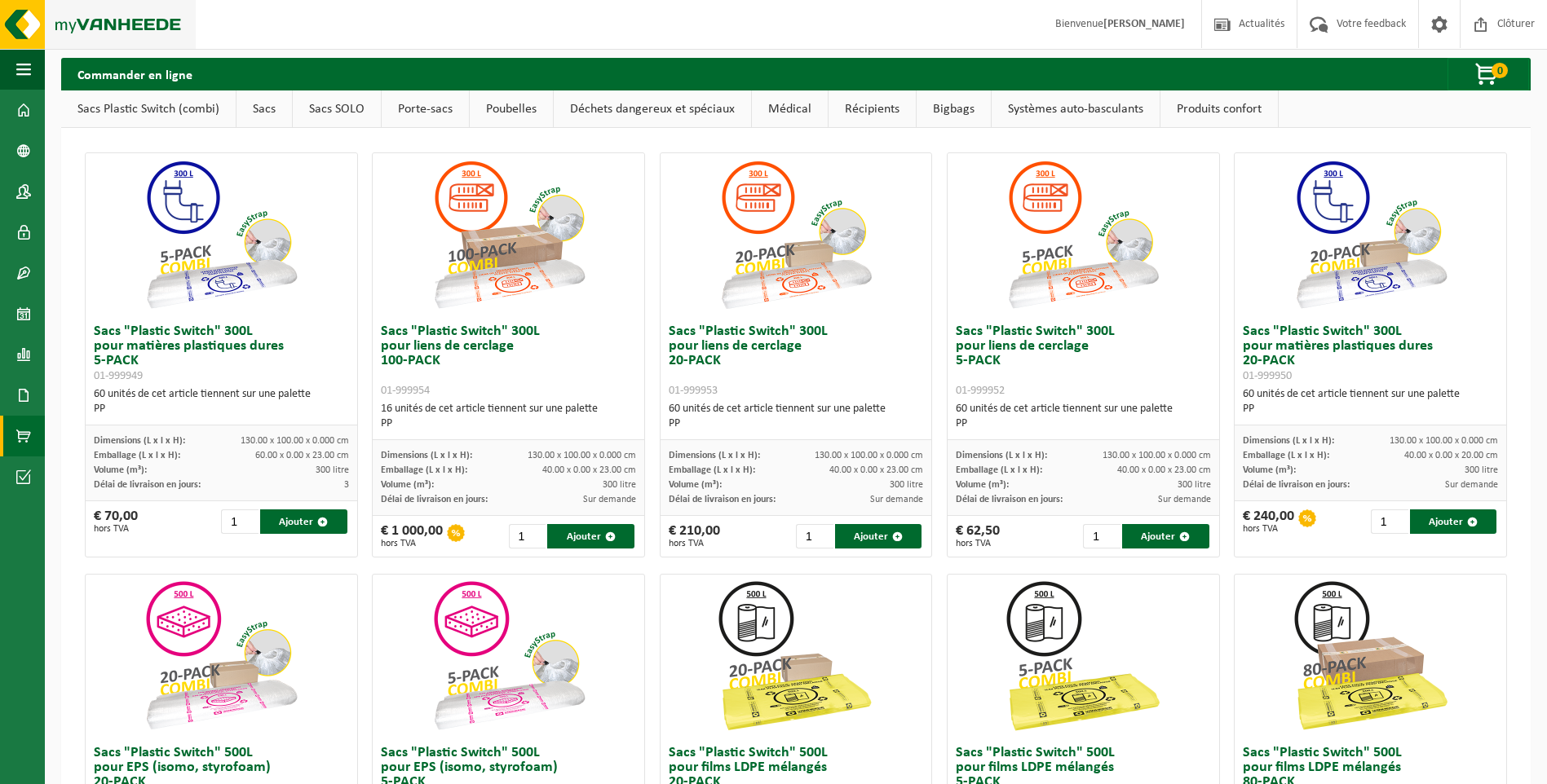
click at [80, 9] on img at bounding box center [98, 24] width 196 height 49
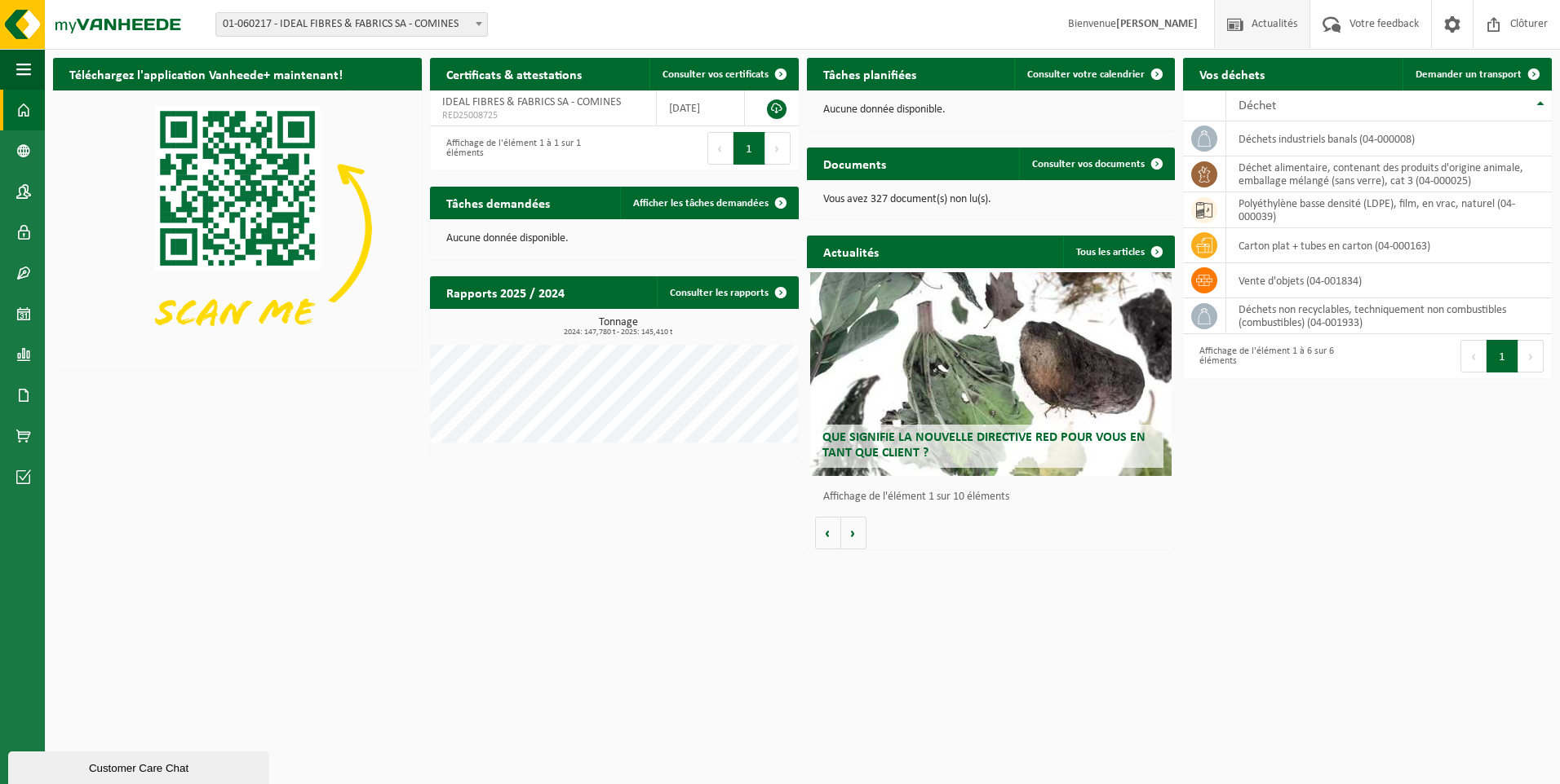
click at [1263, 27] on span "Actualités" at bounding box center [1273, 23] width 54 height 48
